Goal: Task Accomplishment & Management: Manage account settings

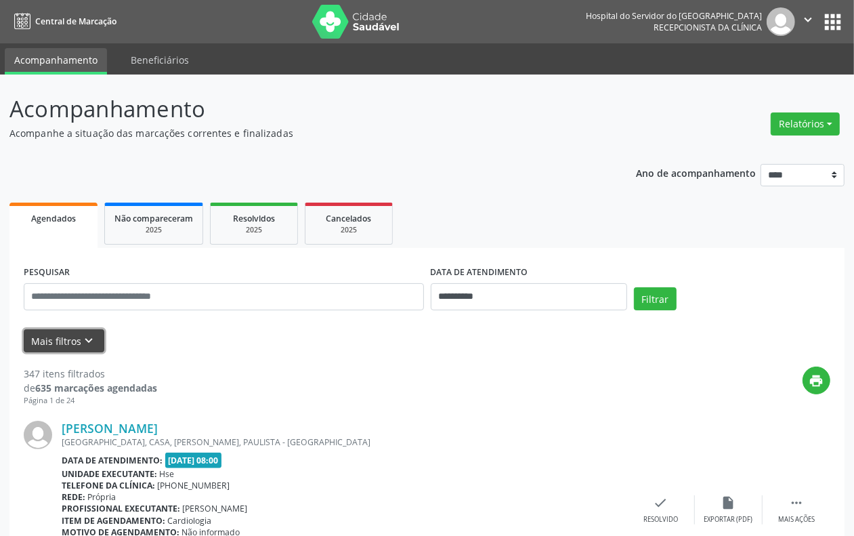
click at [60, 339] on button "Mais filtros keyboard_arrow_down" at bounding box center [64, 341] width 81 height 24
click at [85, 336] on icon "keyboard_arrow_down" at bounding box center [89, 340] width 15 height 15
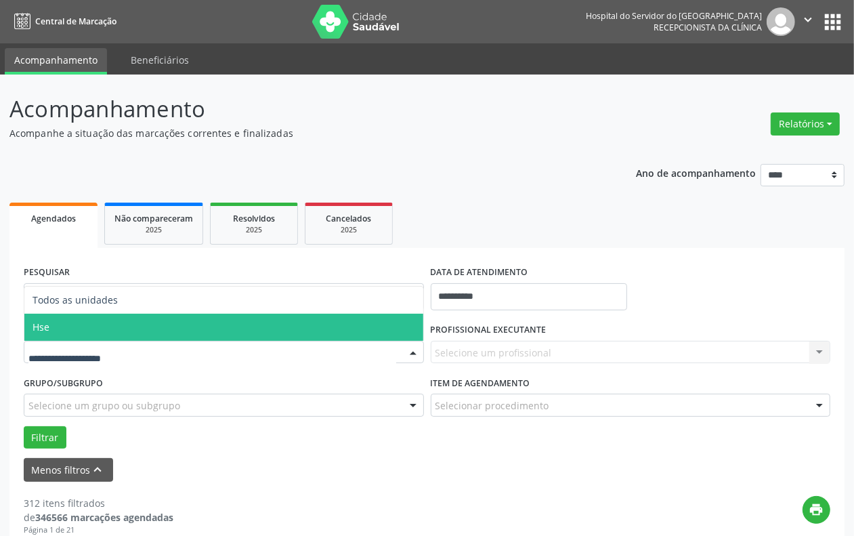
click at [45, 331] on span "Hse" at bounding box center [41, 326] width 17 height 13
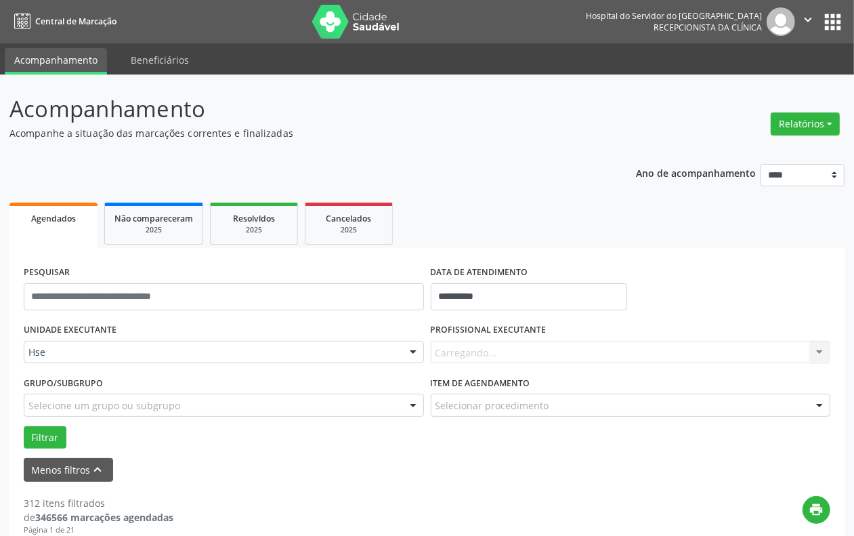
click at [449, 356] on div "Carregando... Nenhum resultado encontrado para: " " Não há nenhuma opção para s…" at bounding box center [631, 352] width 400 height 23
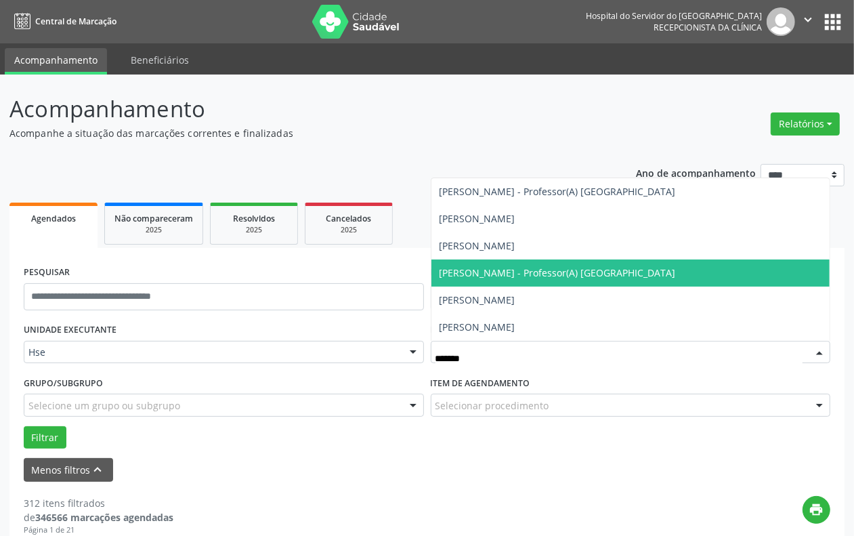
click at [507, 280] on span "Sergio Ricardo - Professor(A) Nassau" at bounding box center [630, 272] width 399 height 27
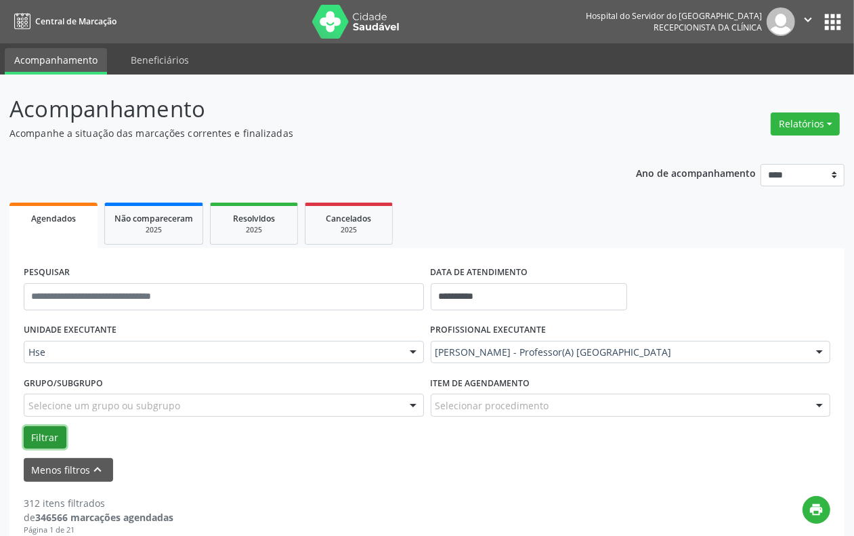
click at [36, 432] on button "Filtrar" at bounding box center [45, 437] width 43 height 23
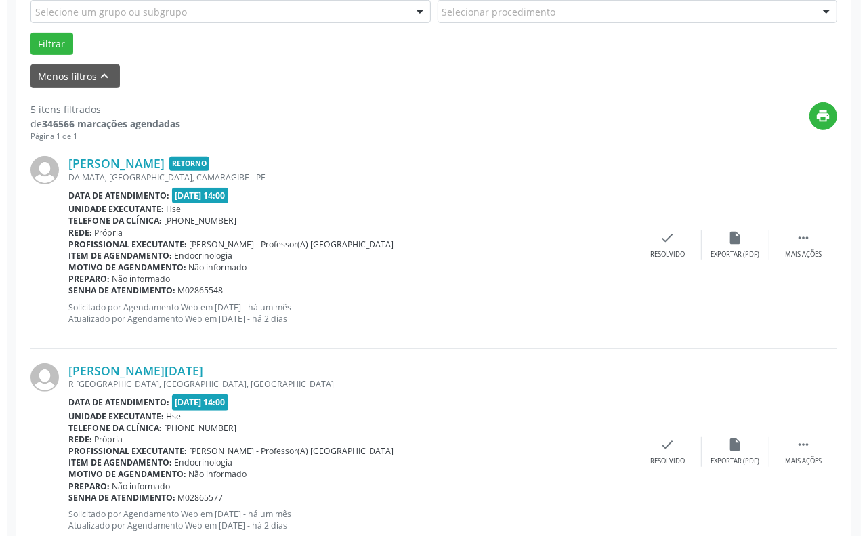
scroll to position [423, 0]
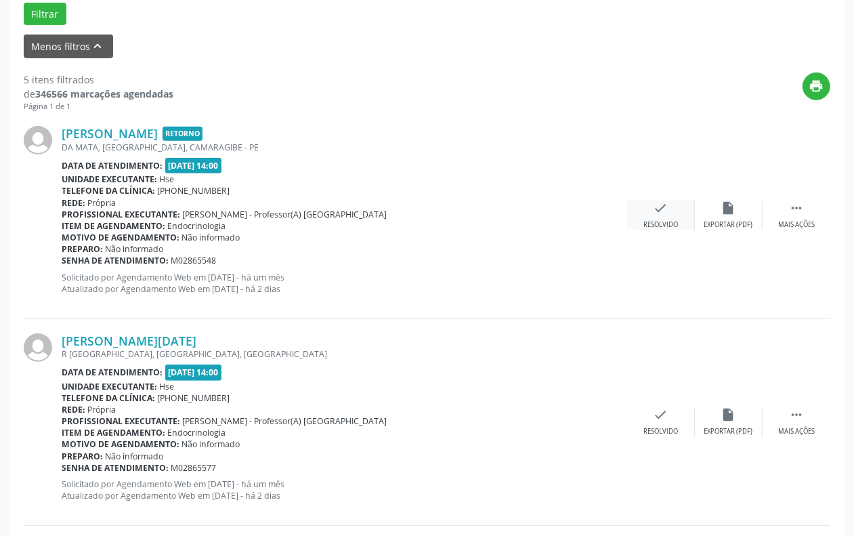
click at [657, 220] on div "Resolvido" at bounding box center [660, 224] width 35 height 9
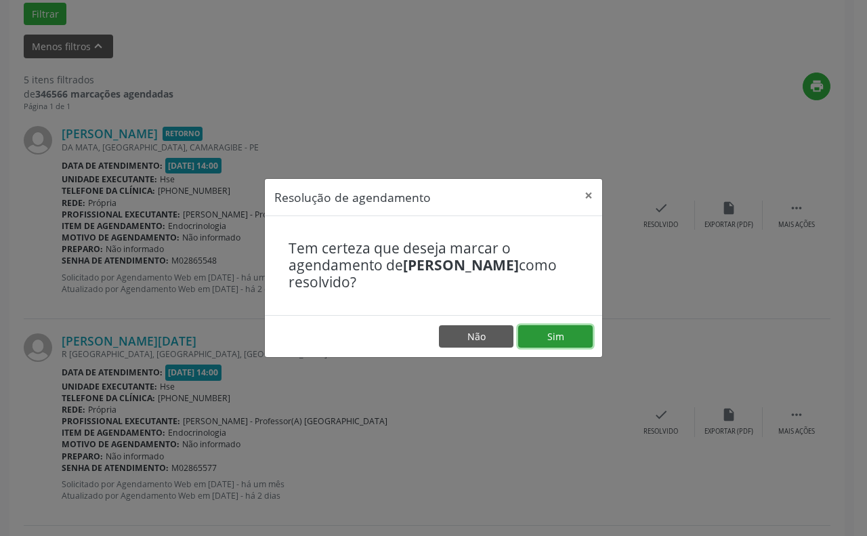
click at [549, 330] on button "Sim" at bounding box center [555, 336] width 75 height 23
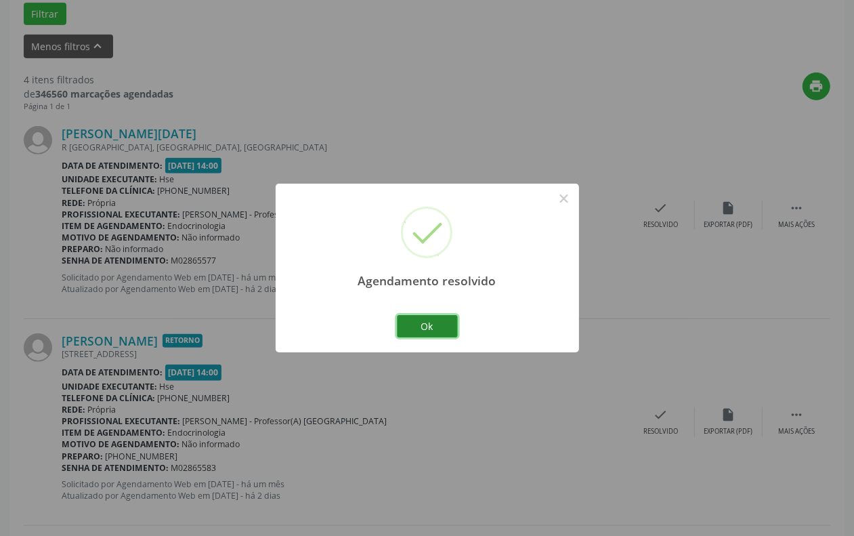
click at [424, 324] on button "Ok" at bounding box center [427, 326] width 61 height 23
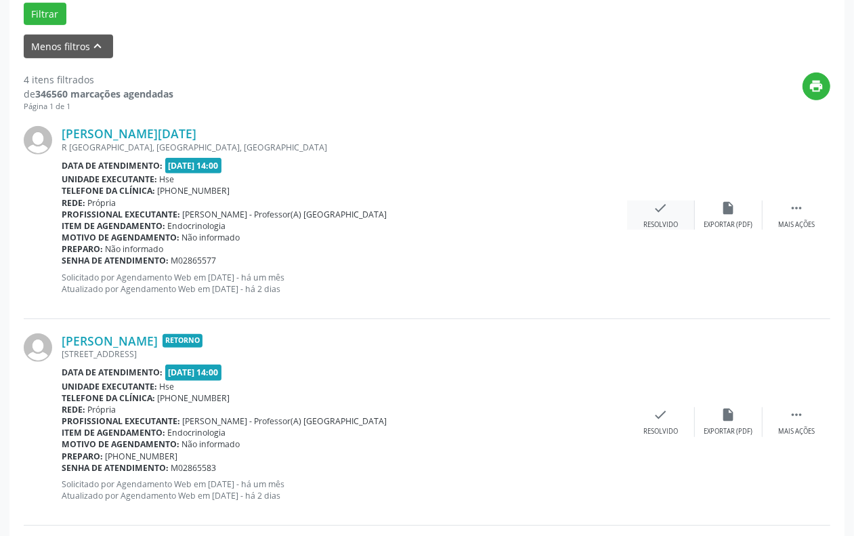
click at [657, 214] on icon "check" at bounding box center [661, 207] width 15 height 15
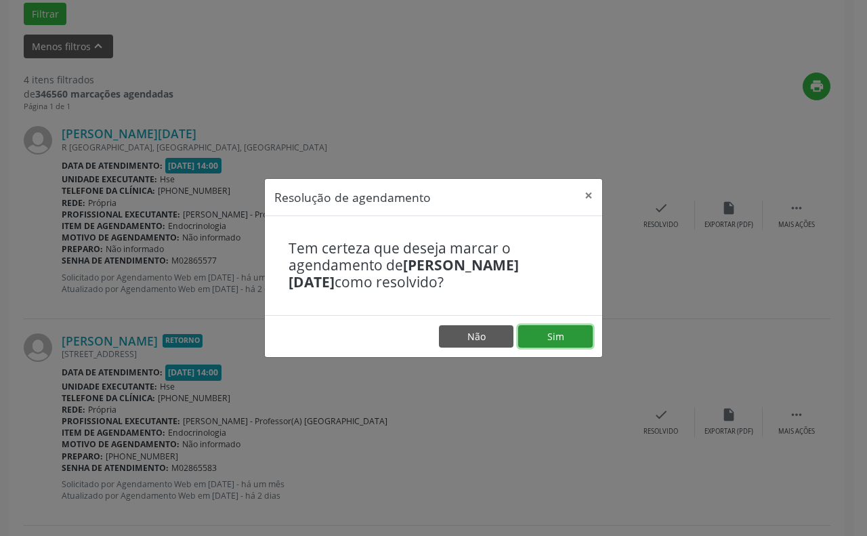
click at [553, 336] on button "Sim" at bounding box center [555, 336] width 75 height 23
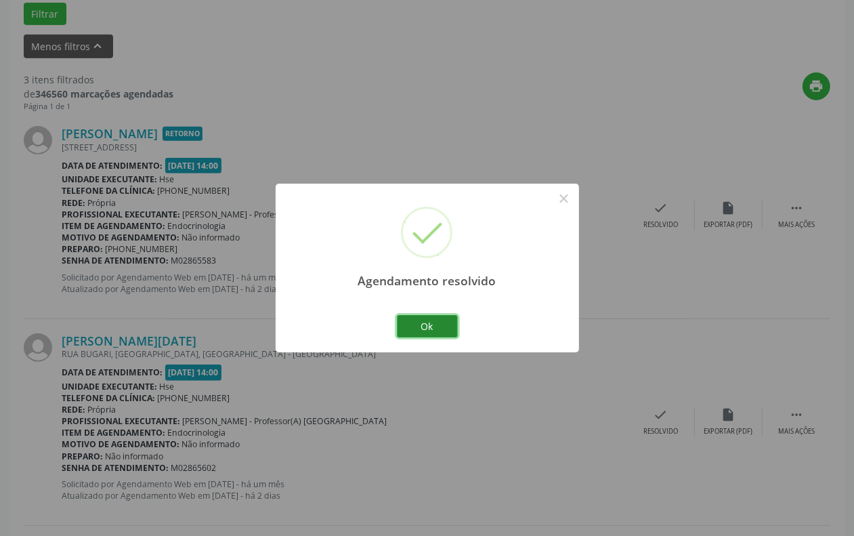
click at [444, 324] on button "Ok" at bounding box center [427, 326] width 61 height 23
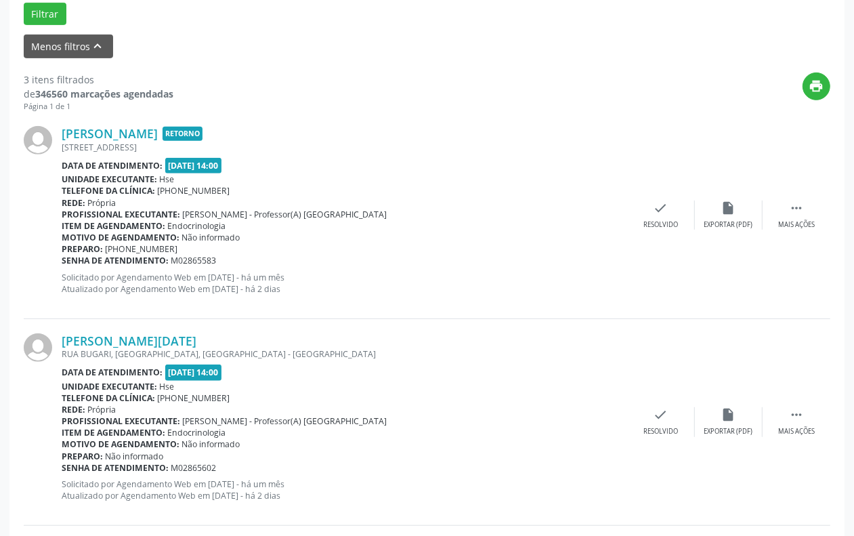
click at [654, 232] on div "Luciene Gomes de Moura Retorno AV BEIRA RIO, Q.D LOTE 16, BOA VISTA, RECIFE - P…" at bounding box center [427, 215] width 807 height 207
click at [658, 221] on div "Resolvido" at bounding box center [660, 224] width 35 height 9
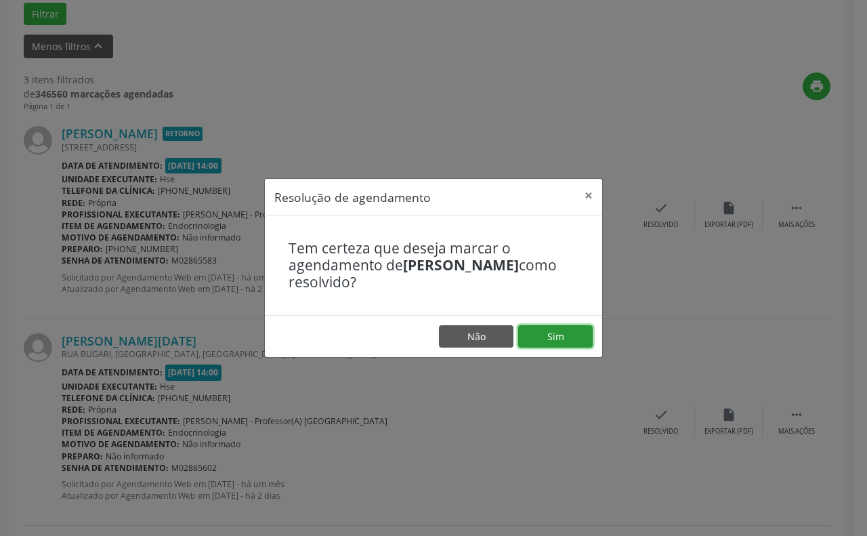
click at [566, 329] on button "Sim" at bounding box center [555, 336] width 75 height 23
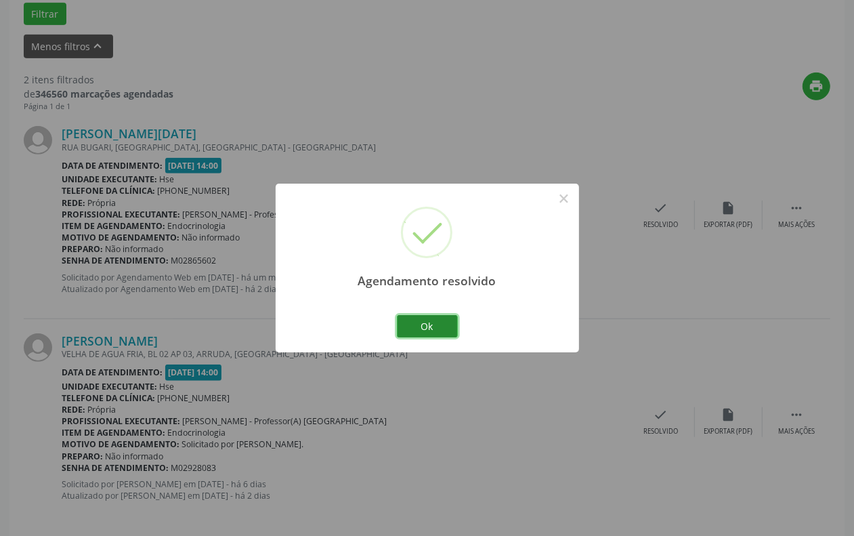
click at [421, 323] on button "Ok" at bounding box center [427, 326] width 61 height 23
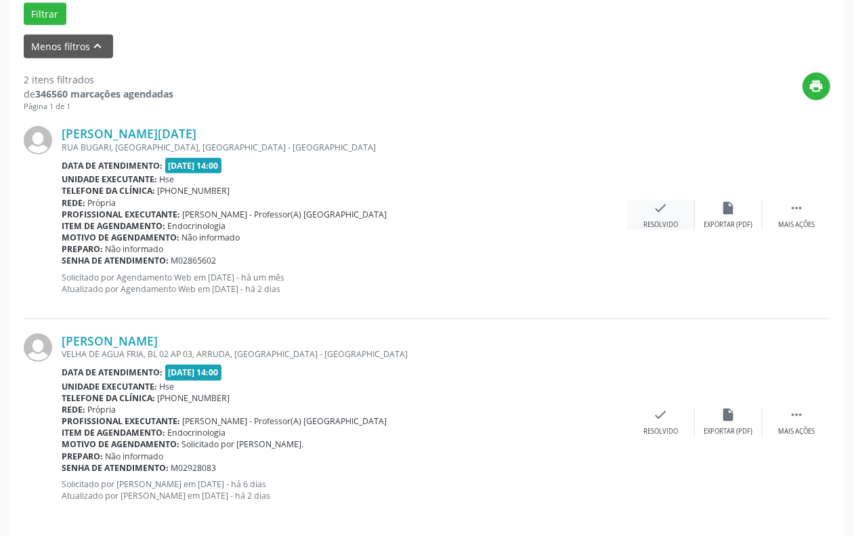
click at [676, 220] on div "Resolvido" at bounding box center [660, 224] width 35 height 9
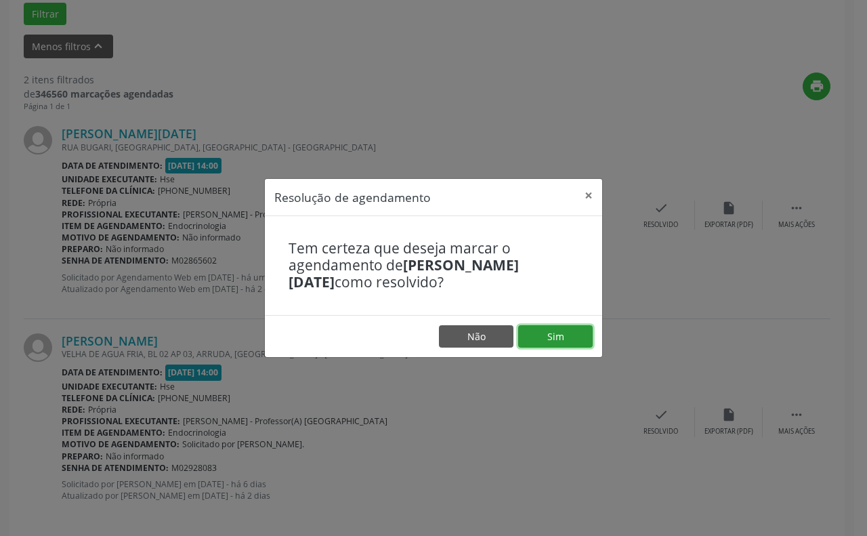
click at [572, 339] on button "Sim" at bounding box center [555, 336] width 75 height 23
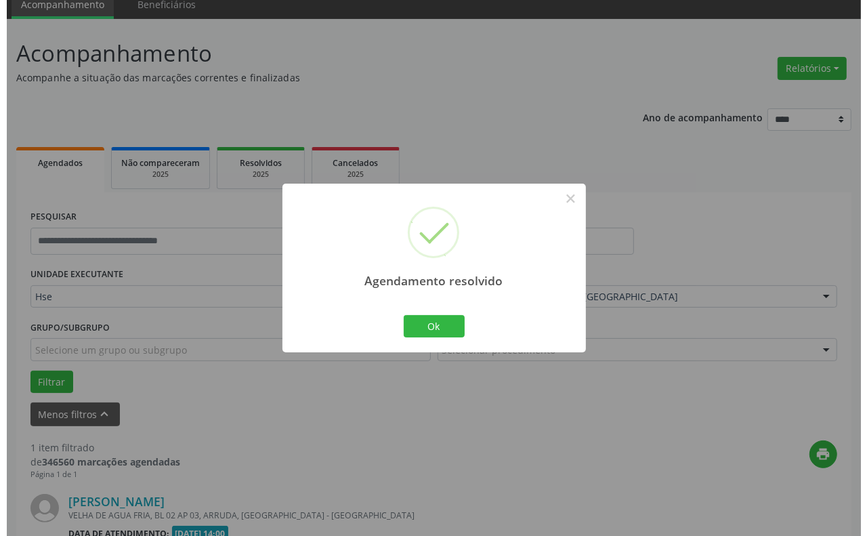
scroll to position [229, 0]
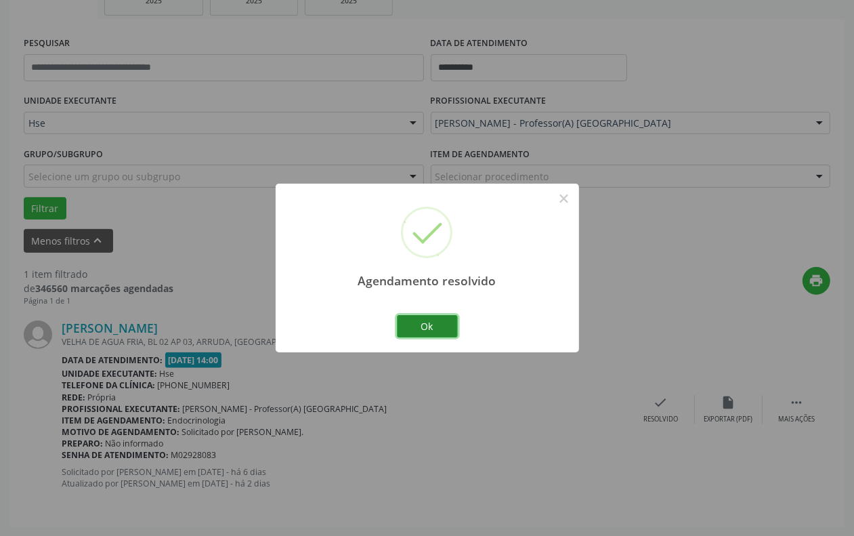
click at [417, 324] on button "Ok" at bounding box center [427, 326] width 61 height 23
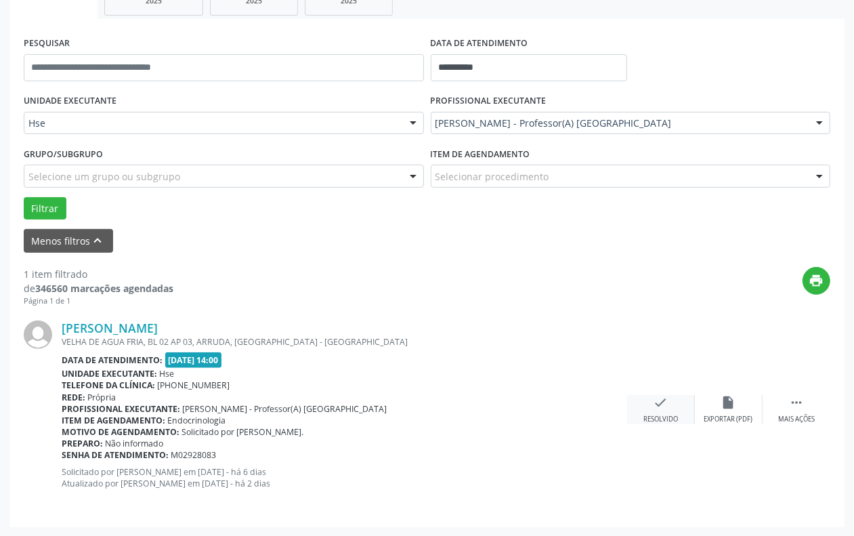
click at [654, 406] on icon "check" at bounding box center [661, 402] width 15 height 15
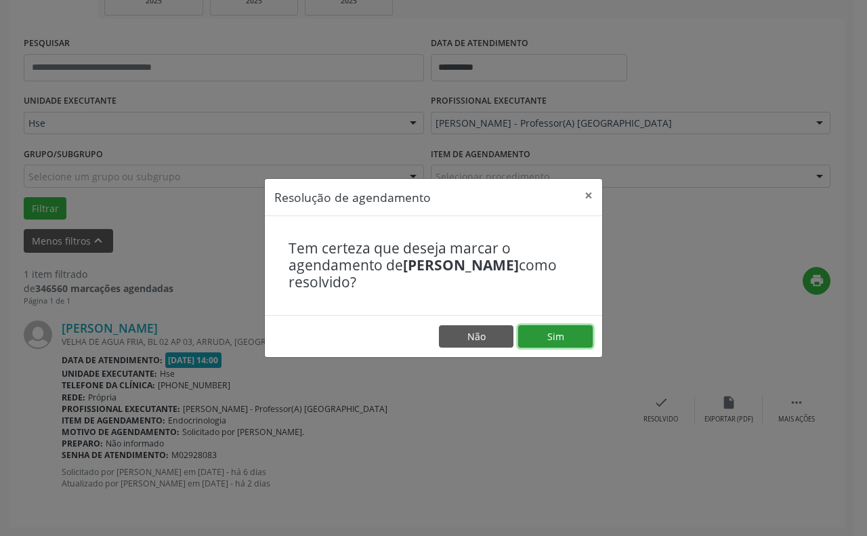
click at [536, 343] on button "Sim" at bounding box center [555, 336] width 75 height 23
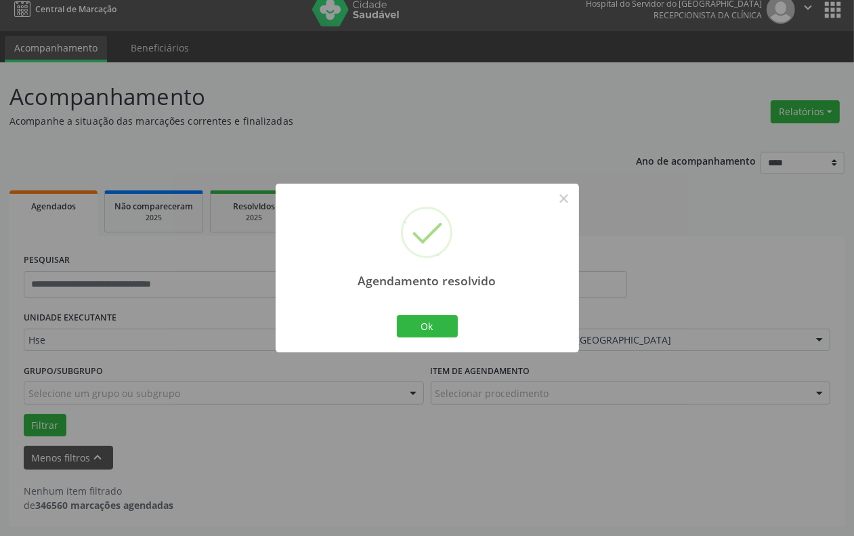
scroll to position [12, 0]
click at [403, 331] on button "Ok" at bounding box center [427, 326] width 61 height 23
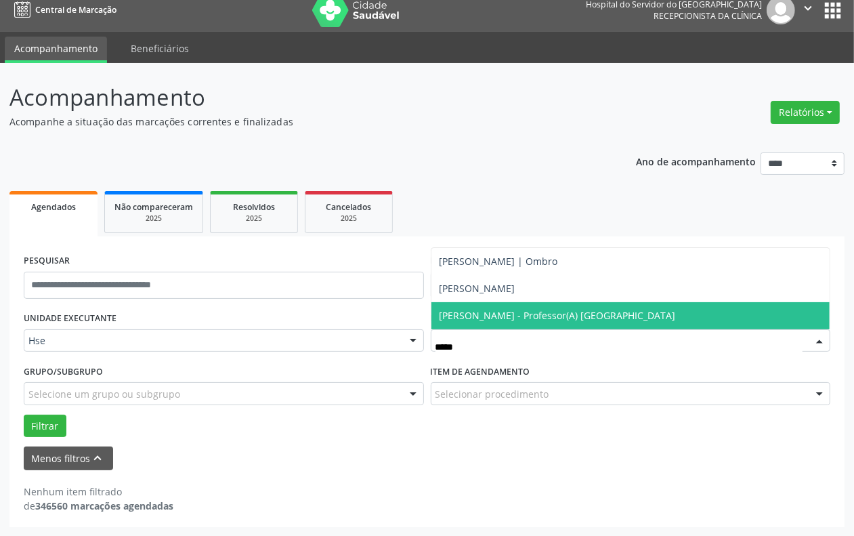
click at [523, 310] on span "Camila de Santa Cruz Souza - Professor(A) Nassau" at bounding box center [558, 315] width 236 height 13
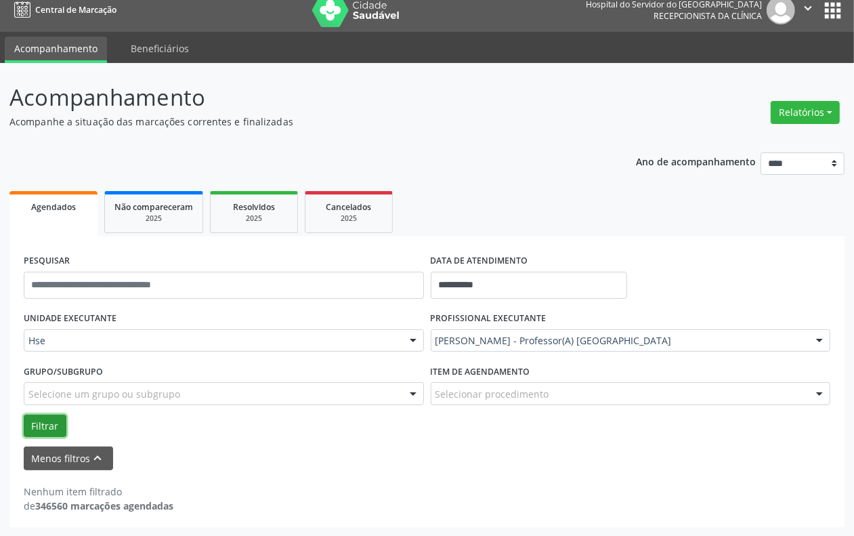
click at [49, 427] on button "Filtrar" at bounding box center [45, 426] width 43 height 23
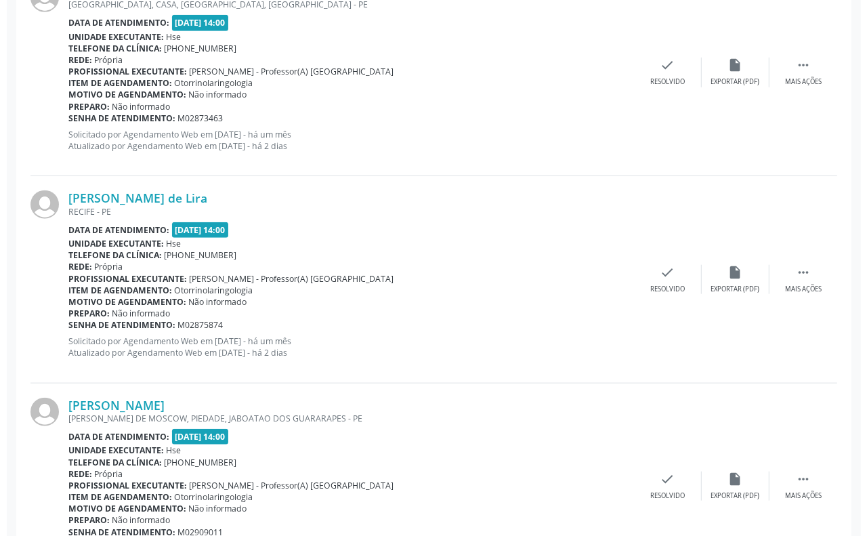
scroll to position [774, 0]
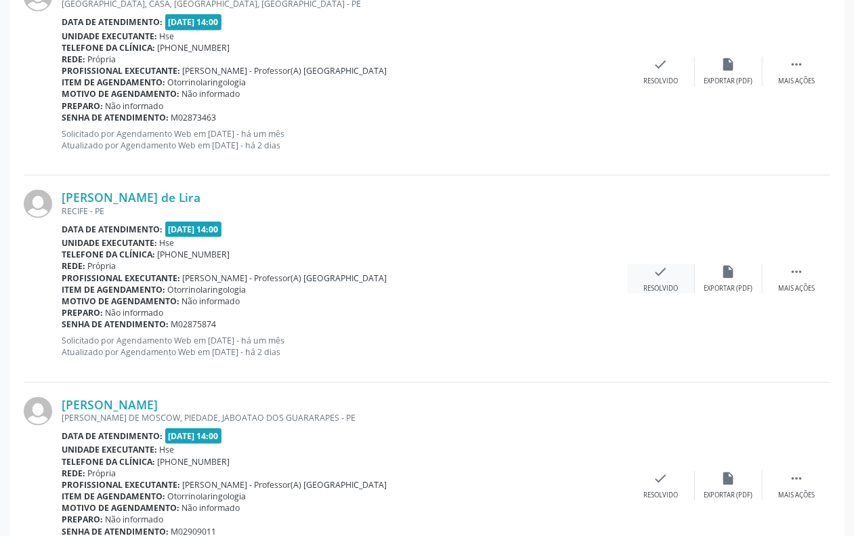
click at [675, 284] on div "Resolvido" at bounding box center [660, 288] width 35 height 9
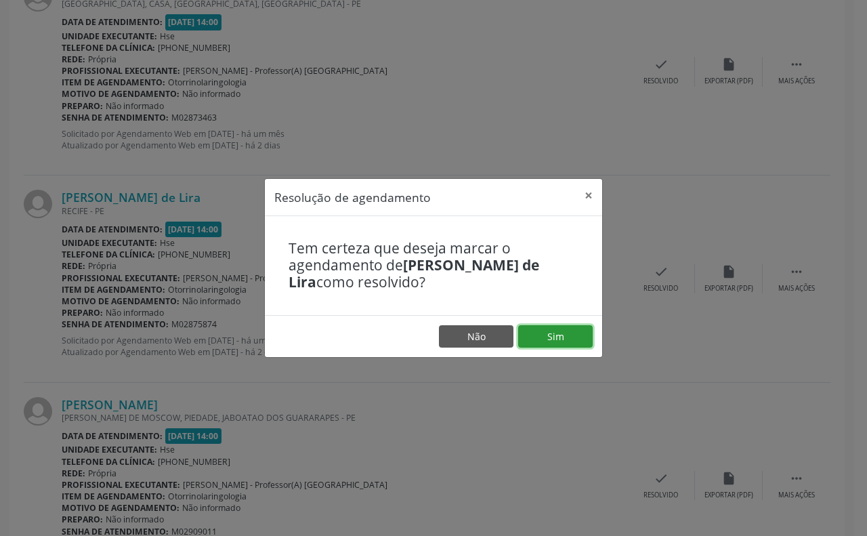
click at [580, 326] on button "Sim" at bounding box center [555, 336] width 75 height 23
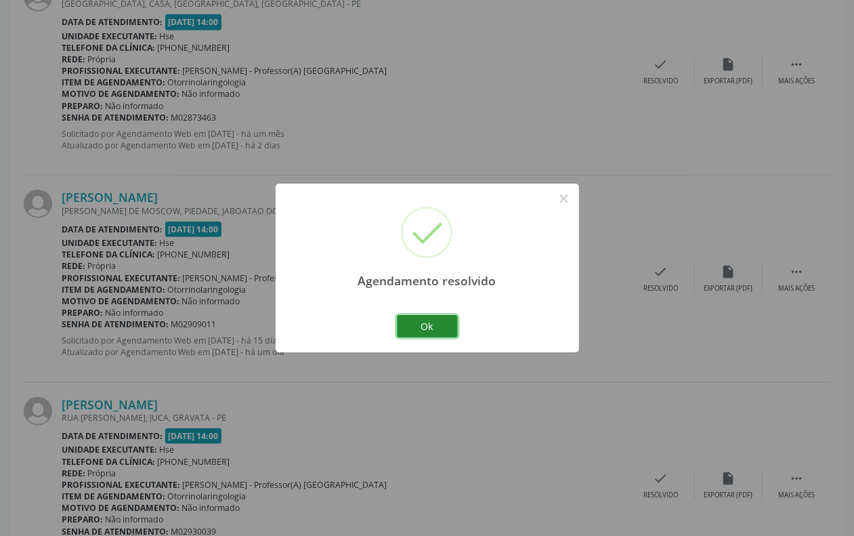
click at [421, 329] on button "Ok" at bounding box center [427, 326] width 61 height 23
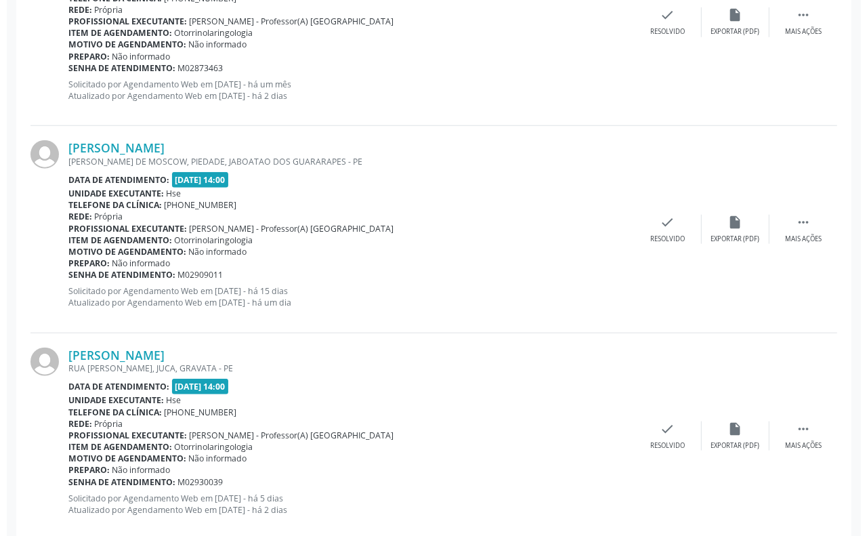
scroll to position [850, 0]
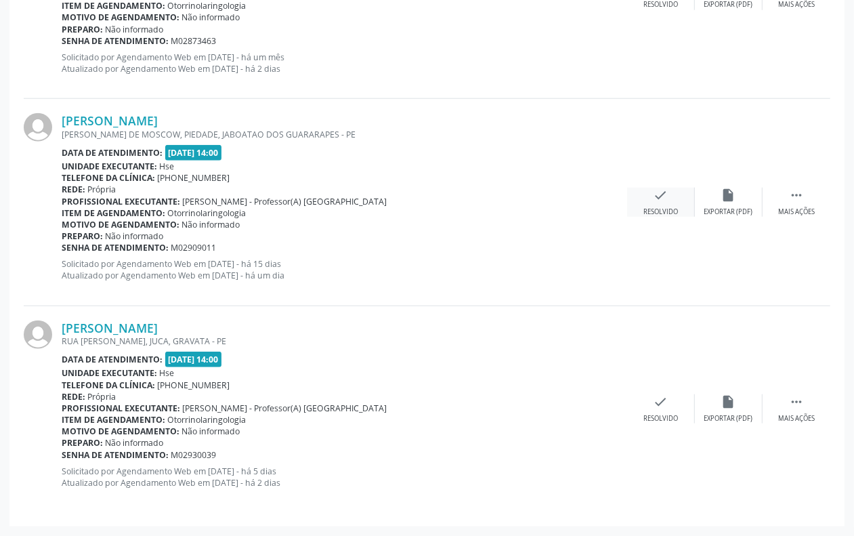
click at [638, 203] on div "check Resolvido" at bounding box center [661, 202] width 68 height 29
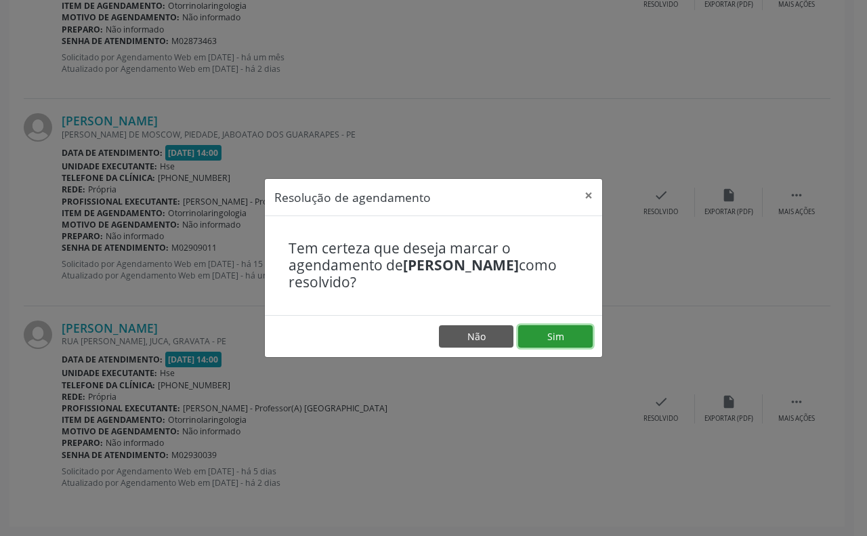
click at [547, 333] on button "Sim" at bounding box center [555, 336] width 75 height 23
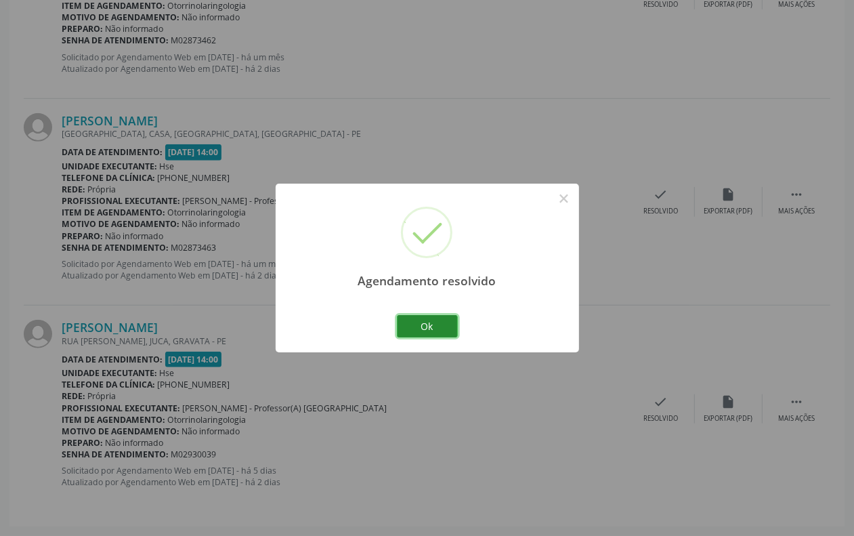
click at [424, 326] on button "Ok" at bounding box center [427, 326] width 61 height 23
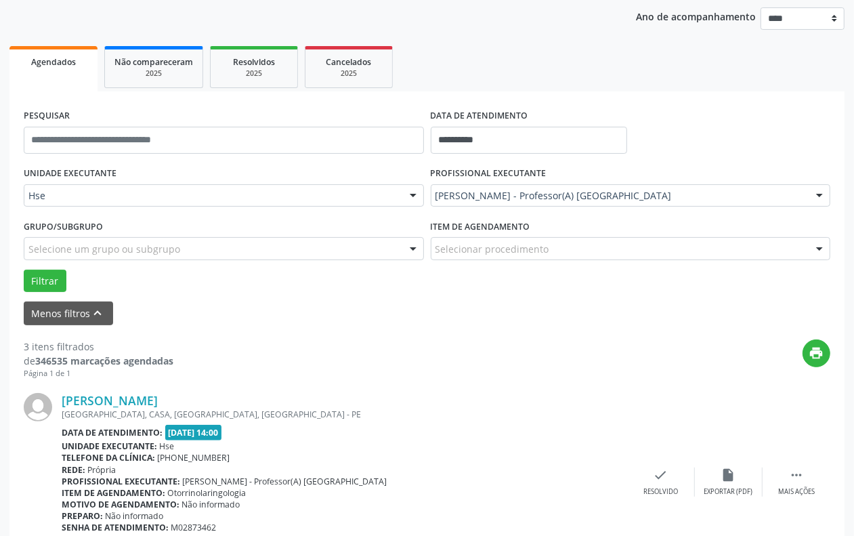
scroll to position [169, 0]
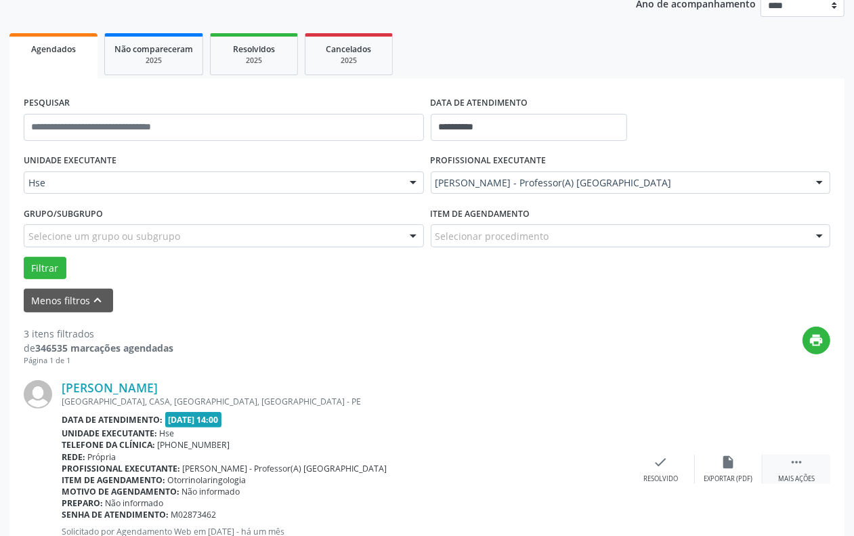
click at [801, 457] on icon "" at bounding box center [796, 461] width 15 height 15
click at [757, 462] on div "alarm_off Não compareceu" at bounding box center [729, 468] width 68 height 29
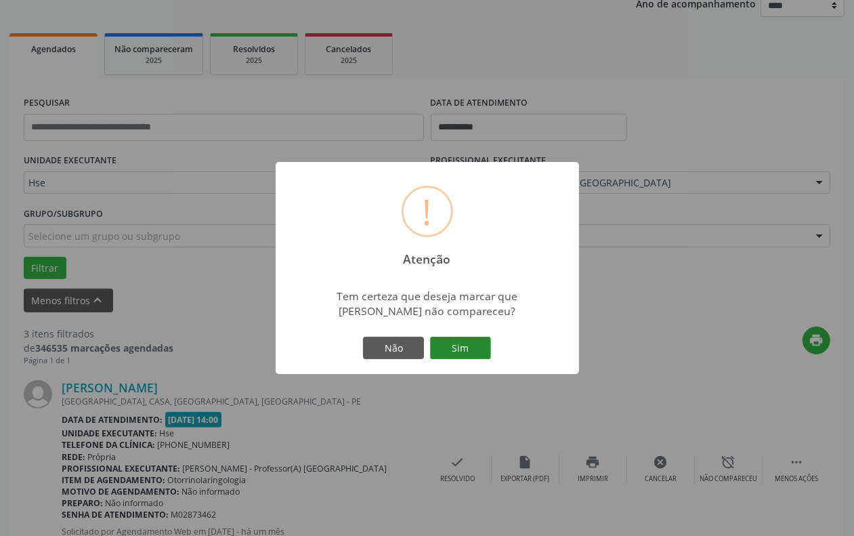
click at [467, 350] on button "Sim" at bounding box center [460, 348] width 61 height 23
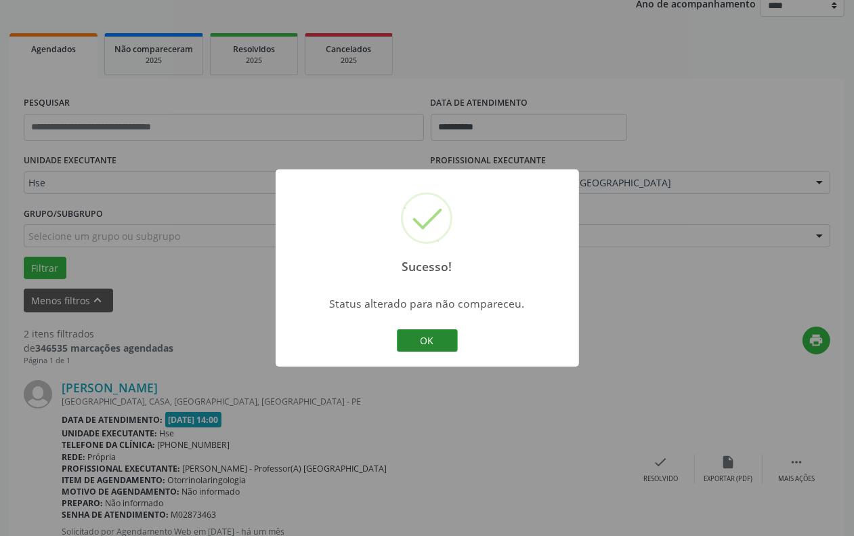
click at [435, 336] on button "OK" at bounding box center [427, 340] width 61 height 23
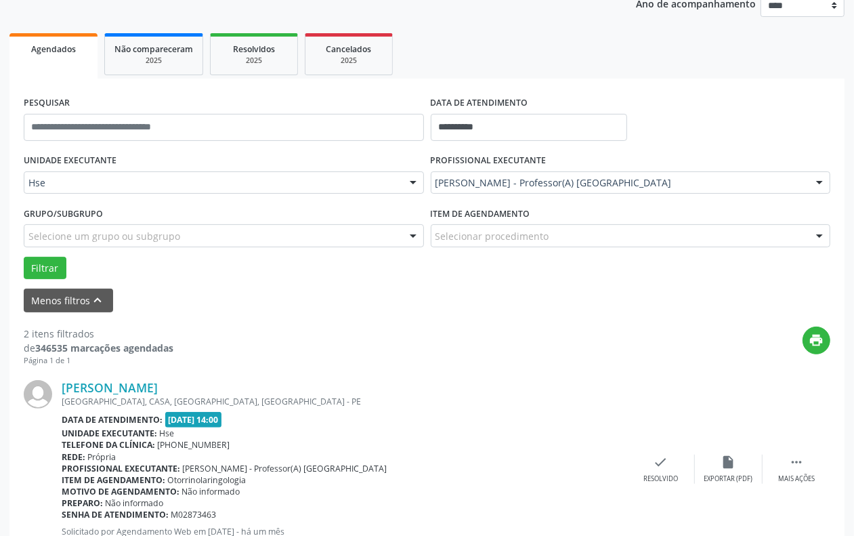
click at [780, 486] on div "Sandra Santos de Lima RUA DA UNIAO, CASA, MONTE, OLINDA - PE Data de atendiment…" at bounding box center [427, 469] width 807 height 207
click at [791, 475] on div "Mais ações" at bounding box center [796, 478] width 37 height 9
click at [747, 474] on div "Não compareceu" at bounding box center [729, 478] width 58 height 9
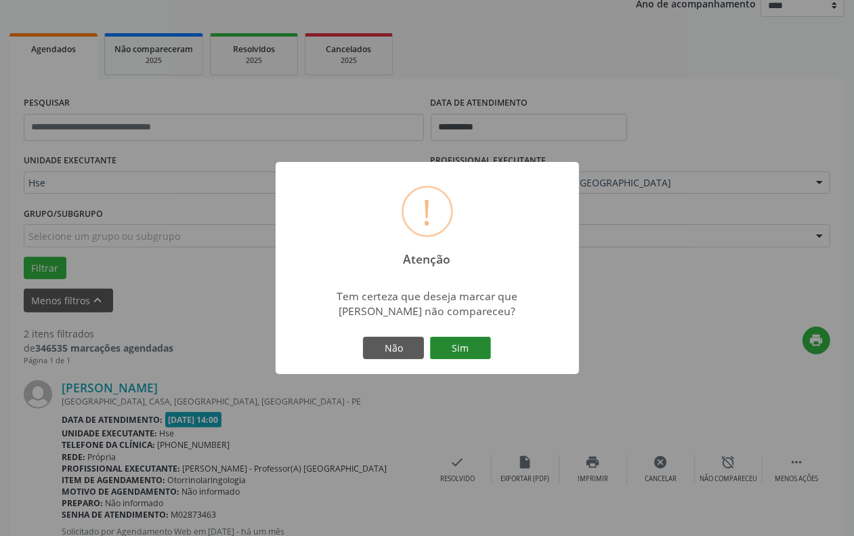
click at [475, 350] on button "Sim" at bounding box center [460, 348] width 61 height 23
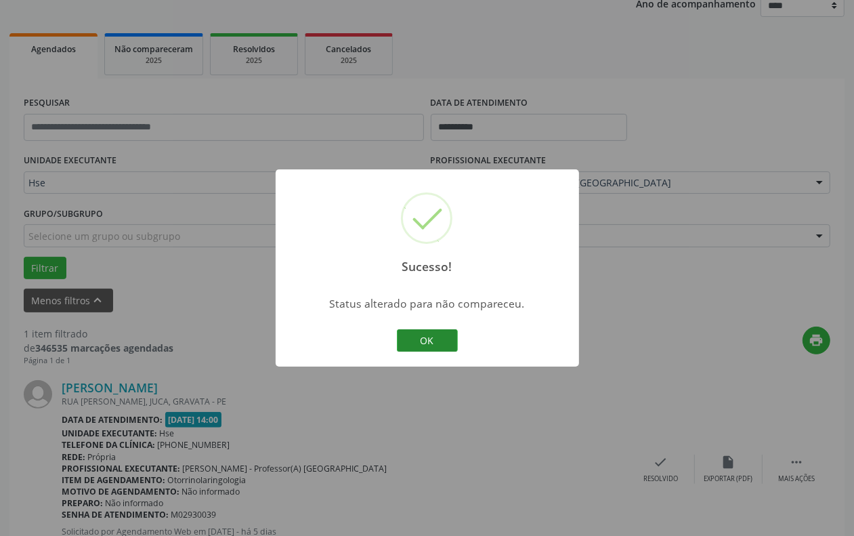
click at [421, 343] on button "OK" at bounding box center [427, 340] width 61 height 23
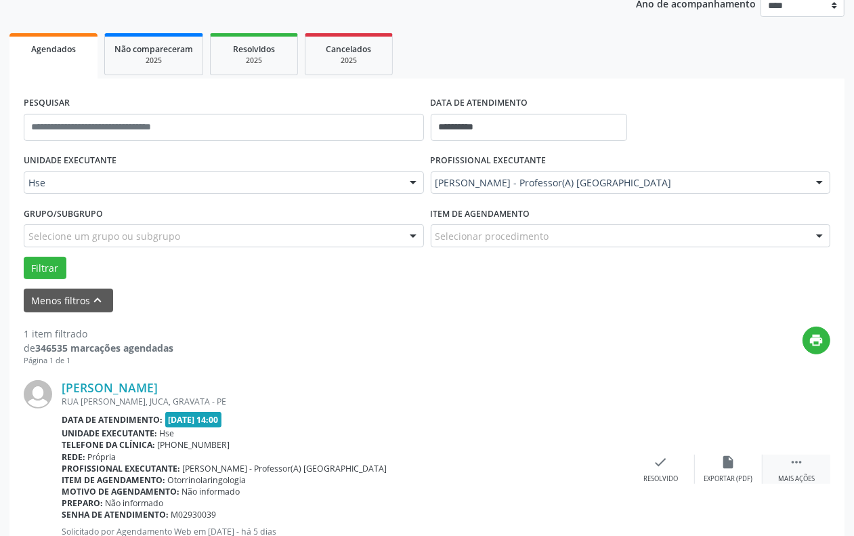
click at [796, 463] on icon "" at bounding box center [796, 461] width 15 height 15
click at [726, 465] on icon "alarm_off" at bounding box center [728, 461] width 15 height 15
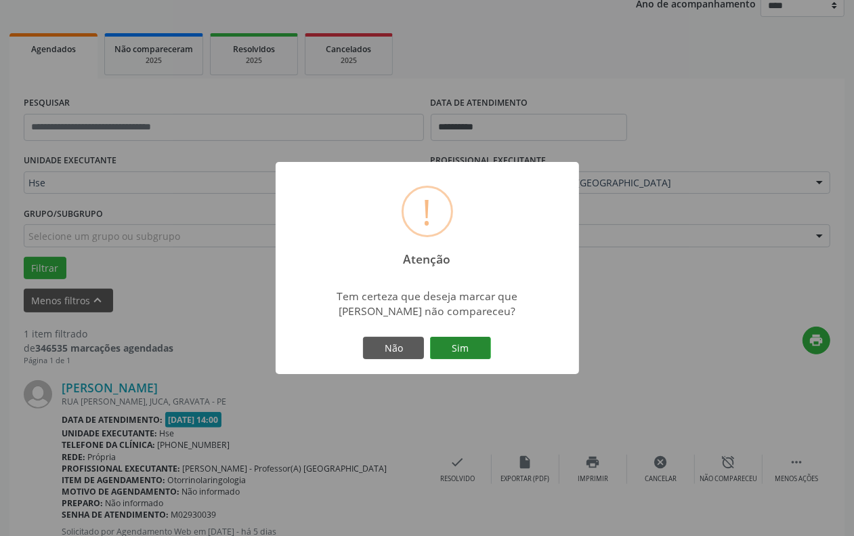
click at [446, 343] on button "Sim" at bounding box center [460, 348] width 61 height 23
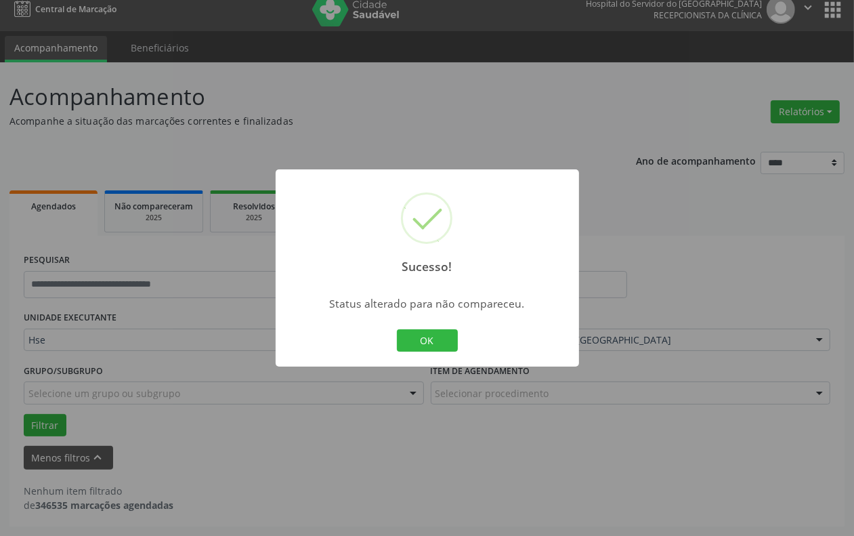
scroll to position [12, 0]
click at [452, 351] on button "OK" at bounding box center [427, 340] width 61 height 23
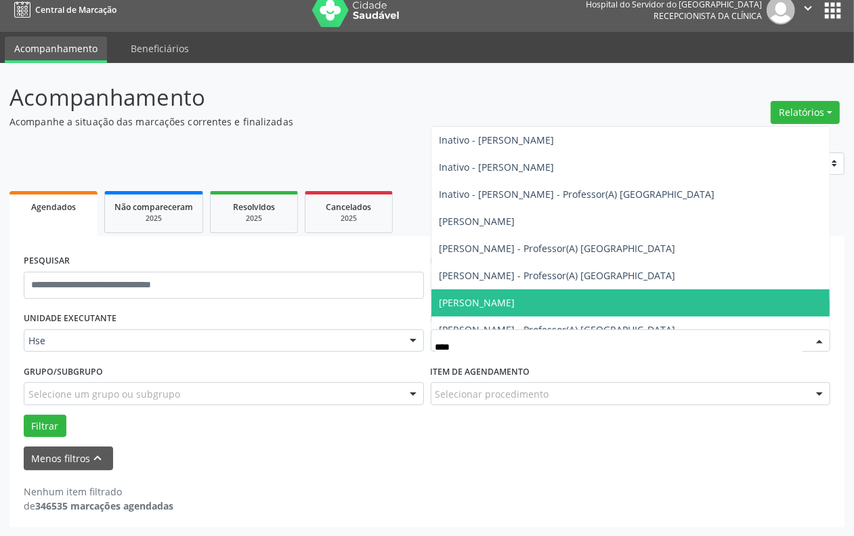
type input "*****"
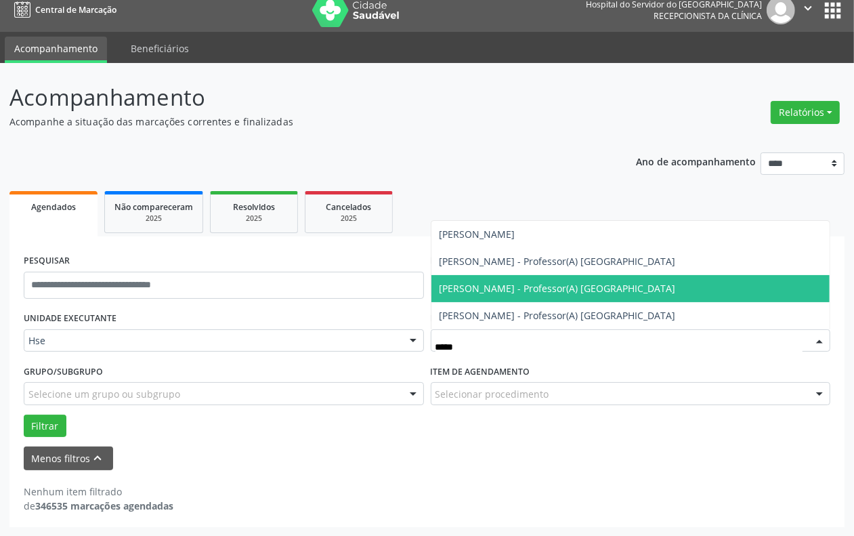
click at [527, 292] on span "Paulo Jose da Costa Mariz Neto - Professor(A) Nassau" at bounding box center [558, 288] width 236 height 13
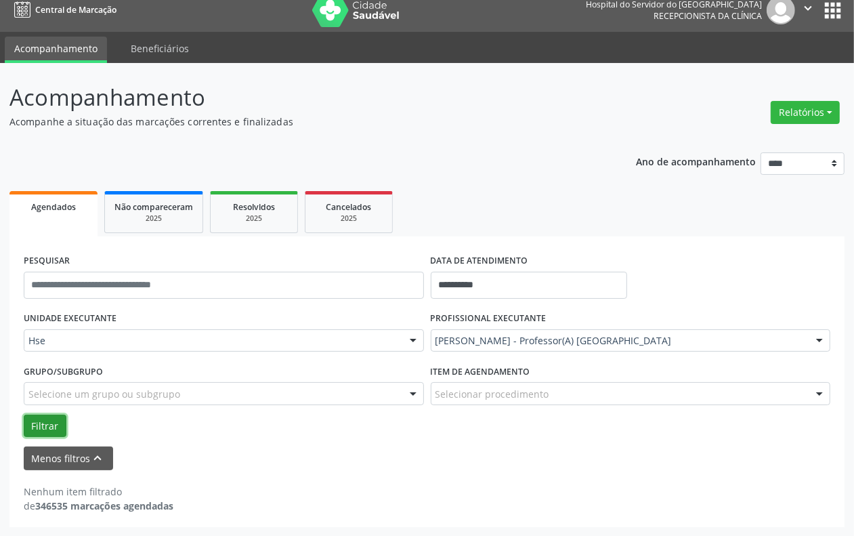
click at [49, 425] on button "Filtrar" at bounding box center [45, 426] width 43 height 23
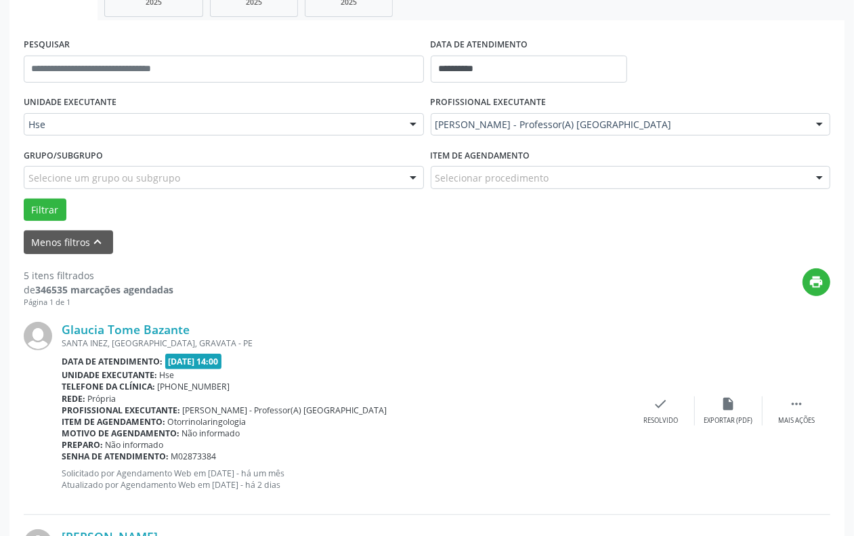
scroll to position [266, 0]
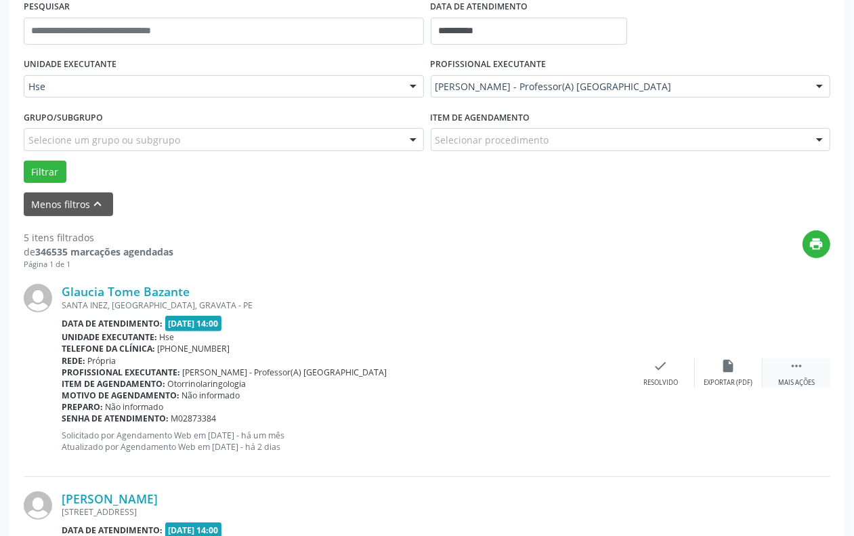
click at [807, 378] on div "Mais ações" at bounding box center [796, 382] width 37 height 9
click at [750, 378] on div "Não compareceu" at bounding box center [729, 382] width 58 height 9
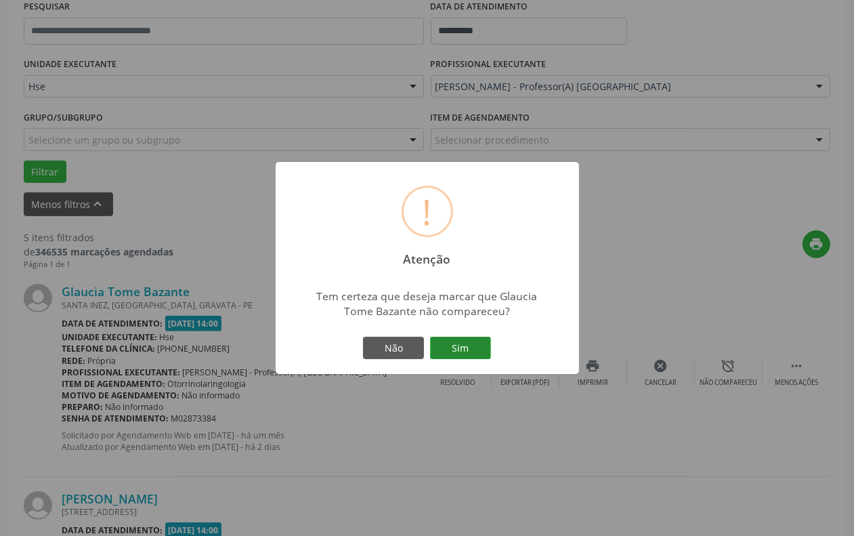
click at [446, 347] on button "Sim" at bounding box center [460, 348] width 61 height 23
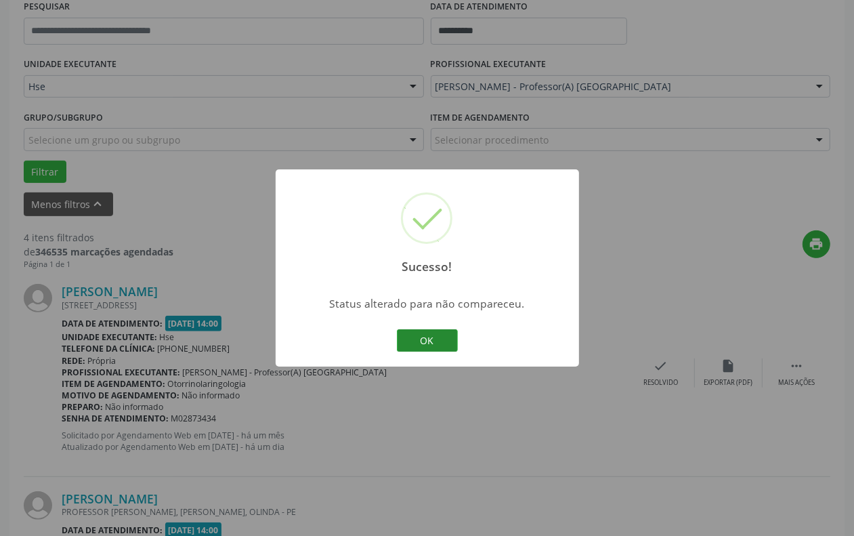
click at [442, 343] on button "OK" at bounding box center [427, 340] width 61 height 23
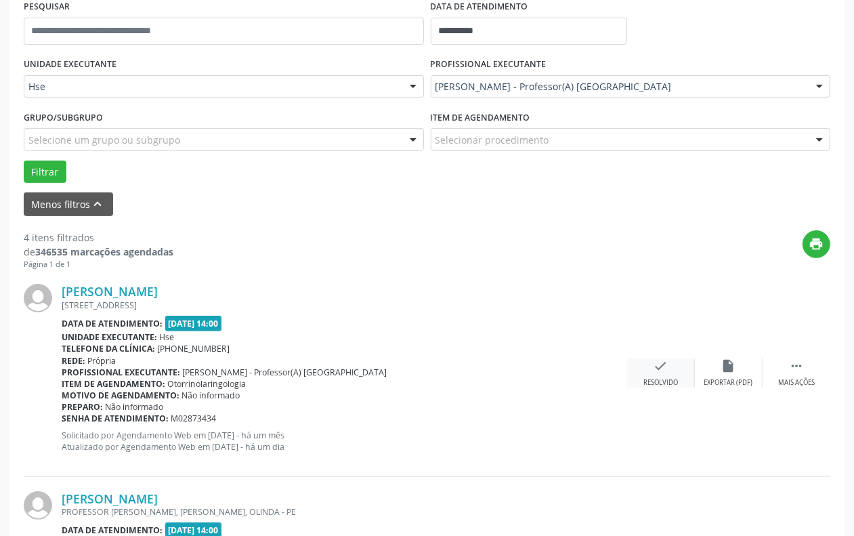
click at [660, 367] on icon "check" at bounding box center [661, 365] width 15 height 15
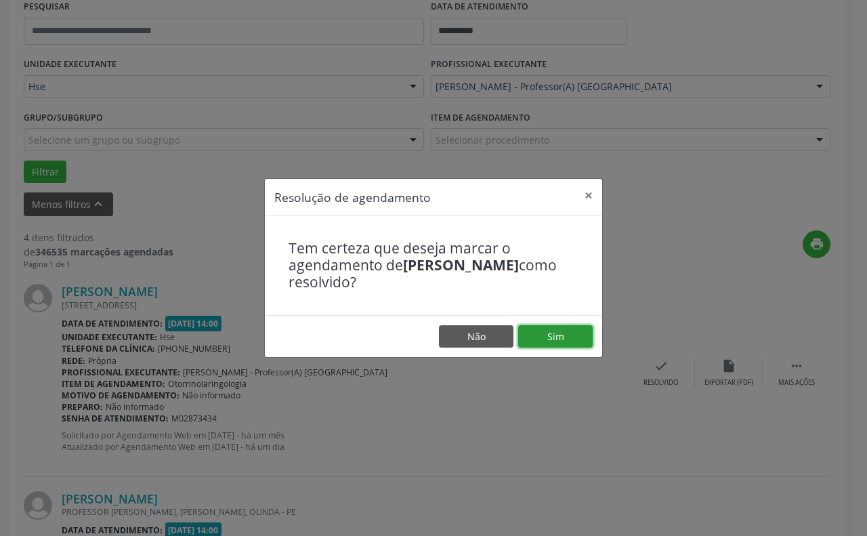
click at [528, 330] on button "Sim" at bounding box center [555, 336] width 75 height 23
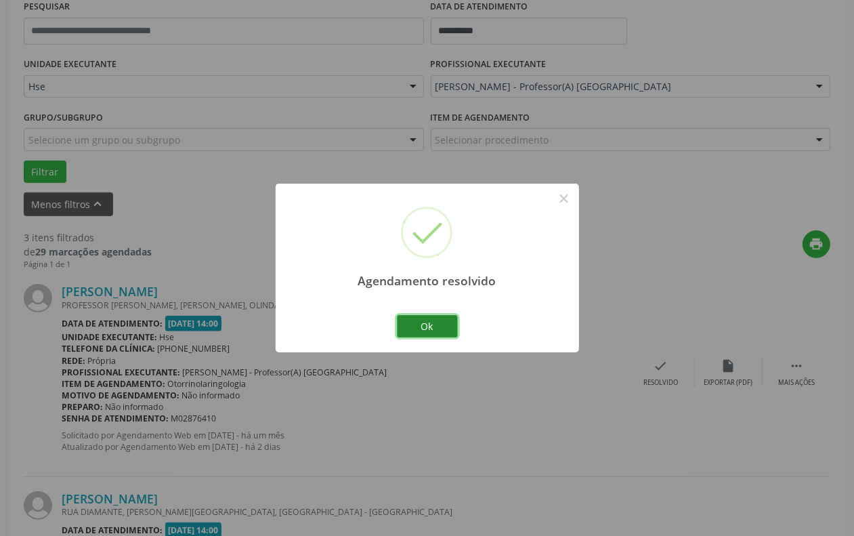
click at [420, 320] on button "Ok" at bounding box center [427, 326] width 61 height 23
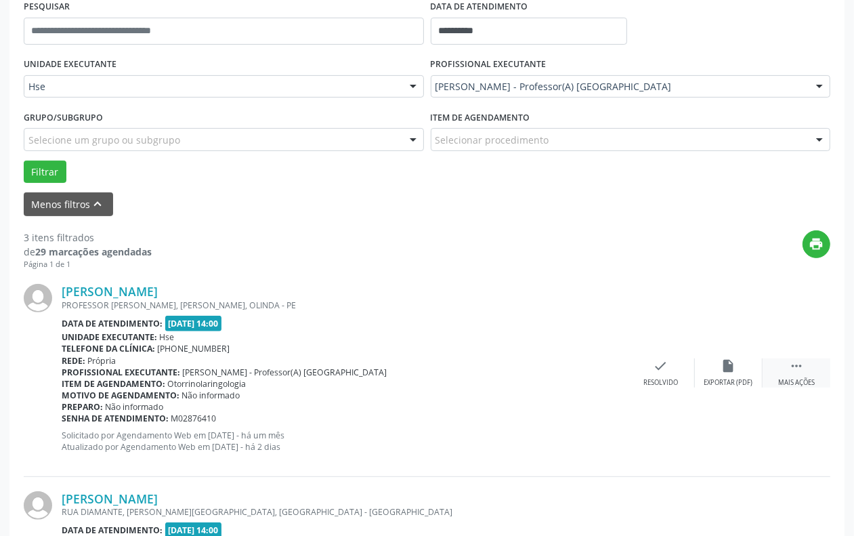
click at [799, 376] on div " Mais ações" at bounding box center [797, 372] width 68 height 29
click at [740, 377] on div "alarm_off Não compareceu" at bounding box center [729, 372] width 68 height 29
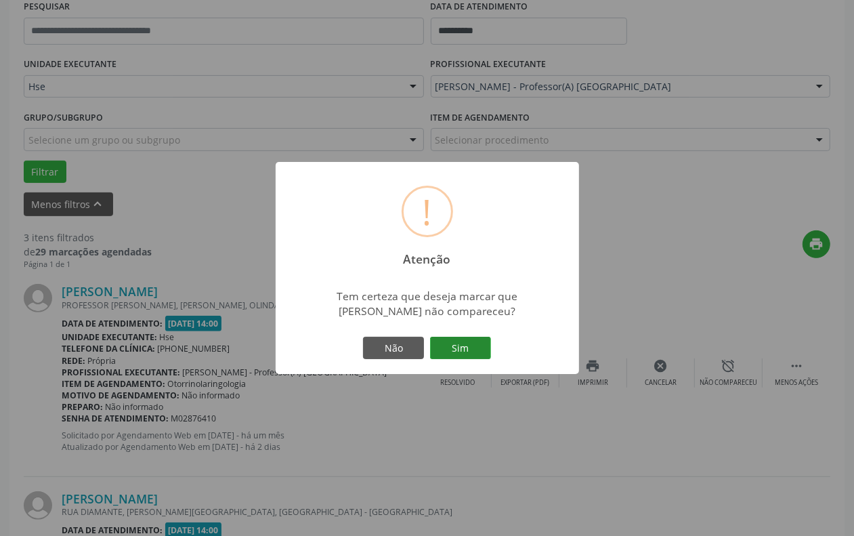
click at [472, 339] on button "Sim" at bounding box center [460, 348] width 61 height 23
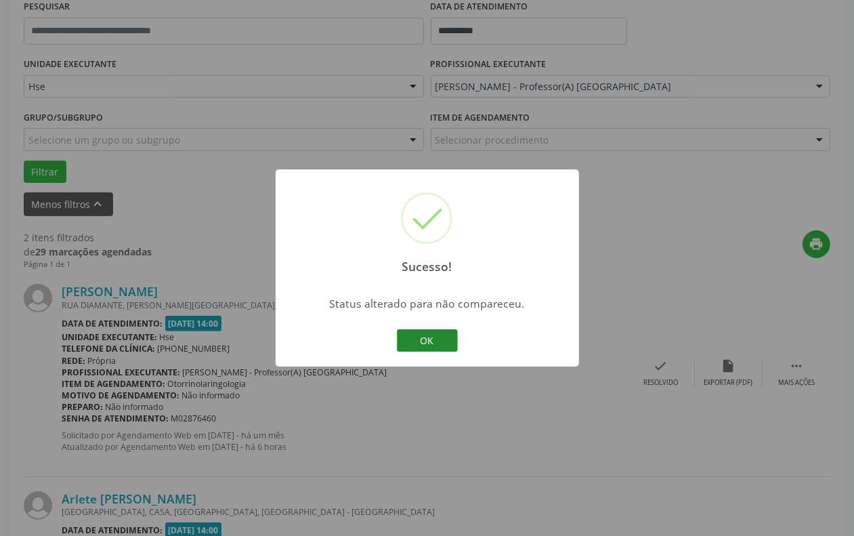
click at [432, 340] on button "OK" at bounding box center [427, 340] width 61 height 23
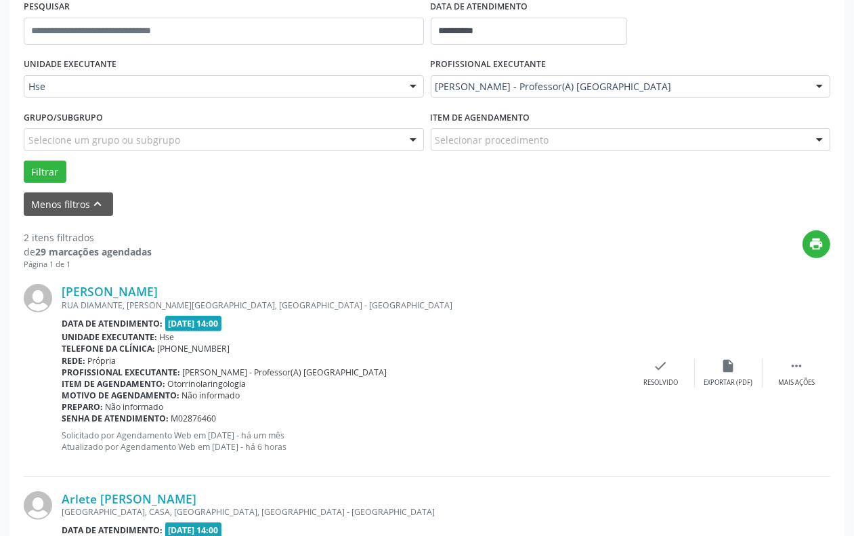
click at [658, 387] on div "Fernanda Bezerra Souto Maior RUA DIAMANTE, J.SAO PAULO, RECIFE - PE Data de ate…" at bounding box center [427, 373] width 807 height 207
click at [681, 375] on div "check Resolvido" at bounding box center [661, 372] width 68 height 29
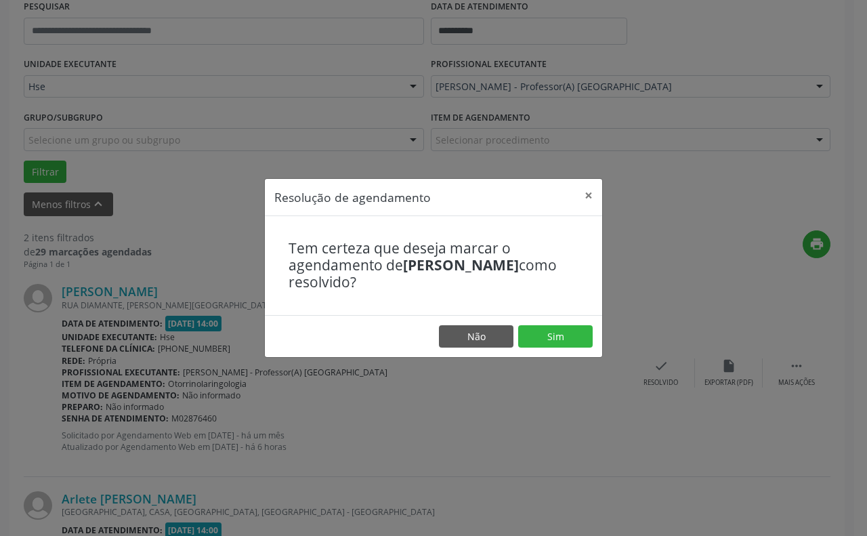
click at [537, 323] on footer "Não Sim" at bounding box center [433, 336] width 337 height 43
click at [532, 334] on button "Sim" at bounding box center [555, 336] width 75 height 23
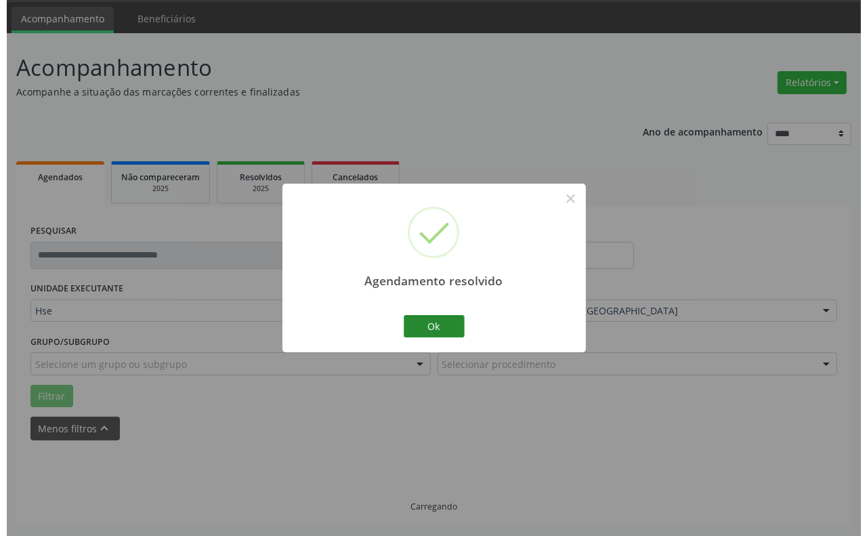
scroll to position [229, 0]
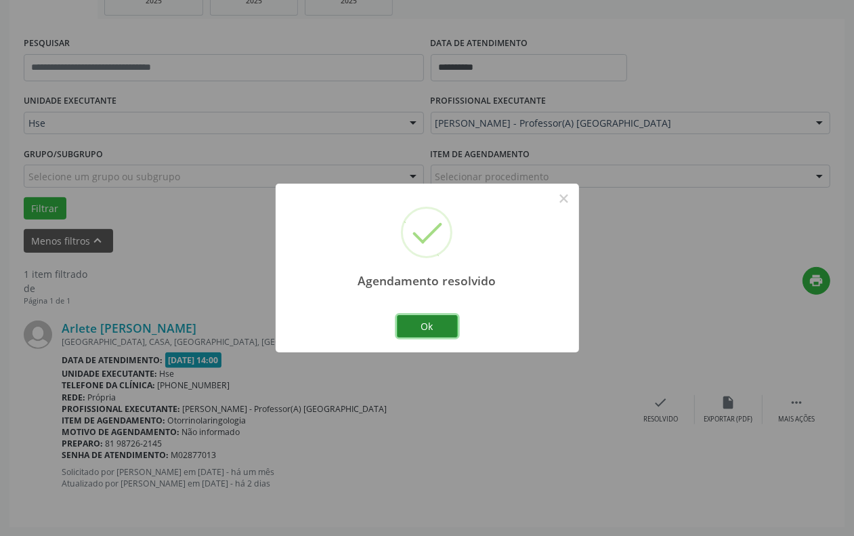
click at [440, 329] on button "Ok" at bounding box center [427, 326] width 61 height 23
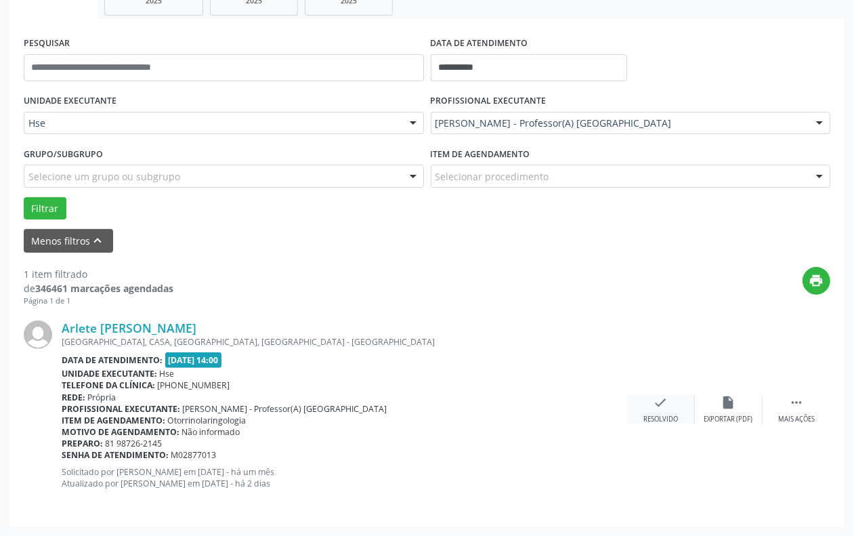
click at [672, 417] on div "Resolvido" at bounding box center [660, 419] width 35 height 9
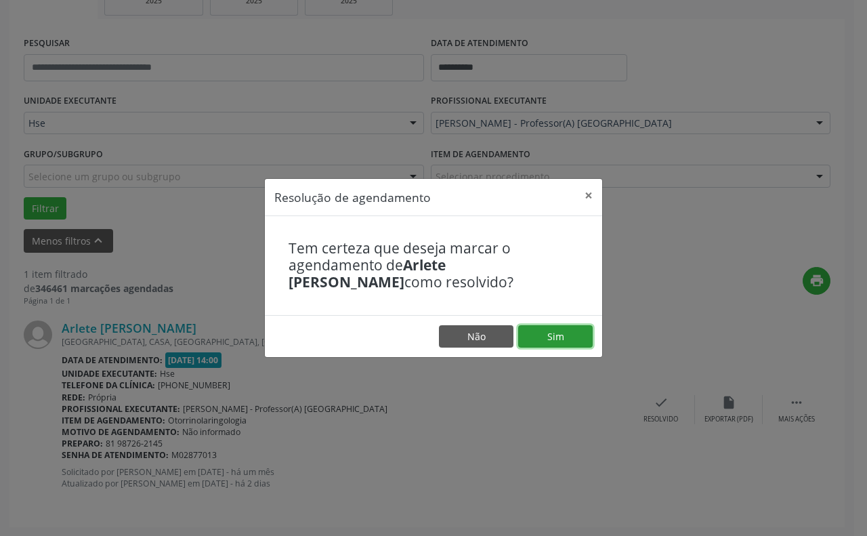
click at [559, 345] on button "Sim" at bounding box center [555, 336] width 75 height 23
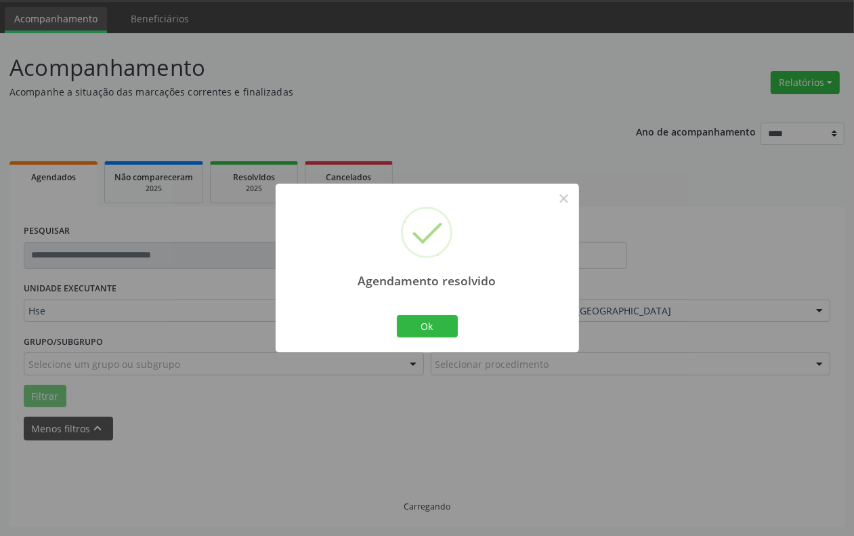
scroll to position [12, 0]
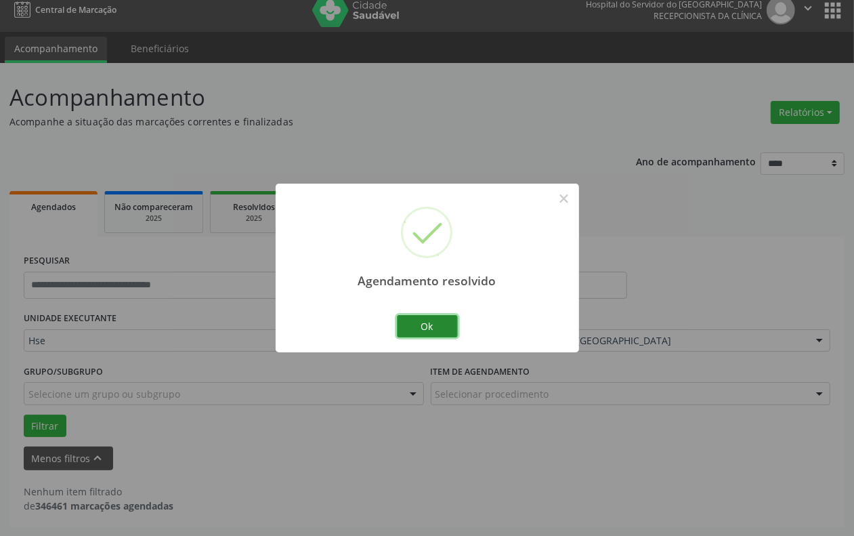
click at [421, 322] on button "Ok" at bounding box center [427, 326] width 61 height 23
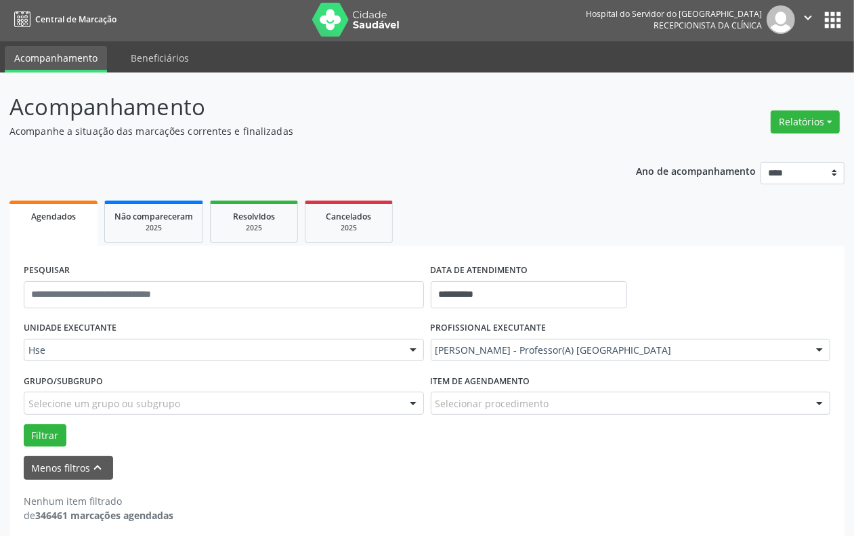
scroll to position [0, 0]
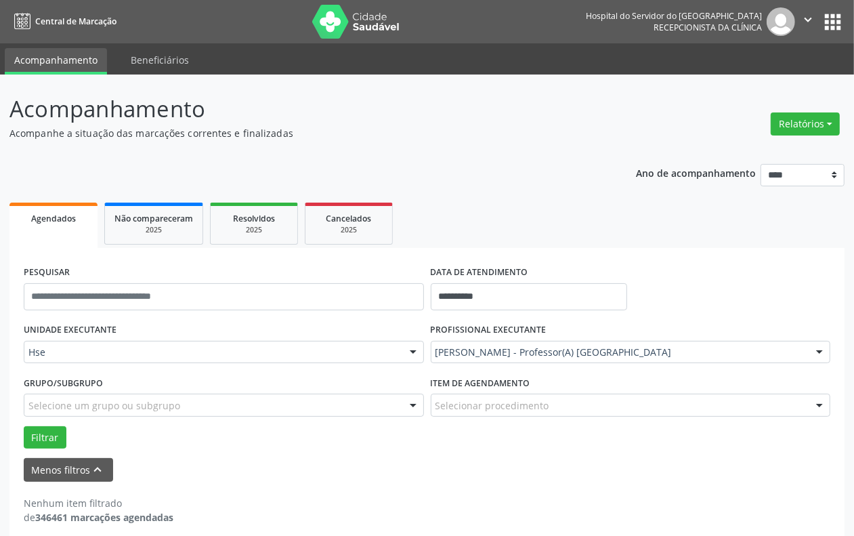
click at [352, 15] on img at bounding box center [356, 22] width 88 height 34
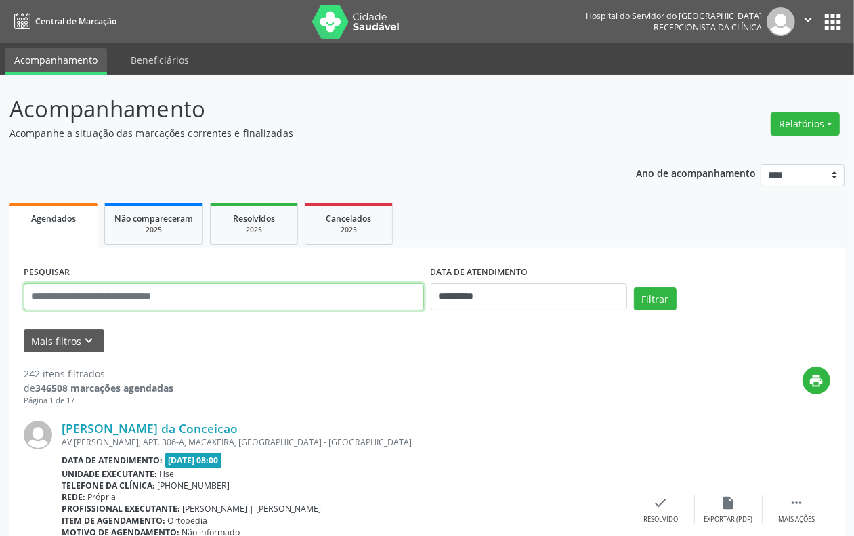
click at [127, 287] on input "text" at bounding box center [224, 296] width 400 height 27
type input "******"
click at [634, 287] on button "Filtrar" at bounding box center [655, 298] width 43 height 23
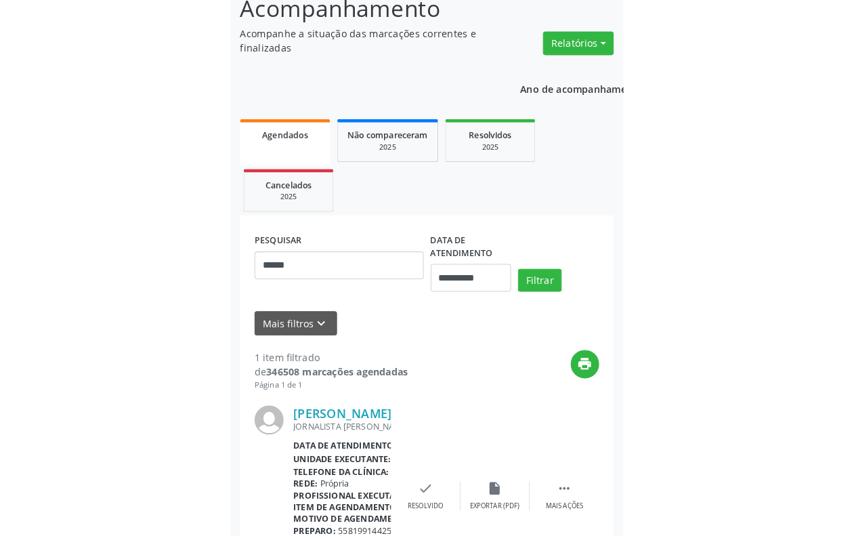
scroll to position [100, 0]
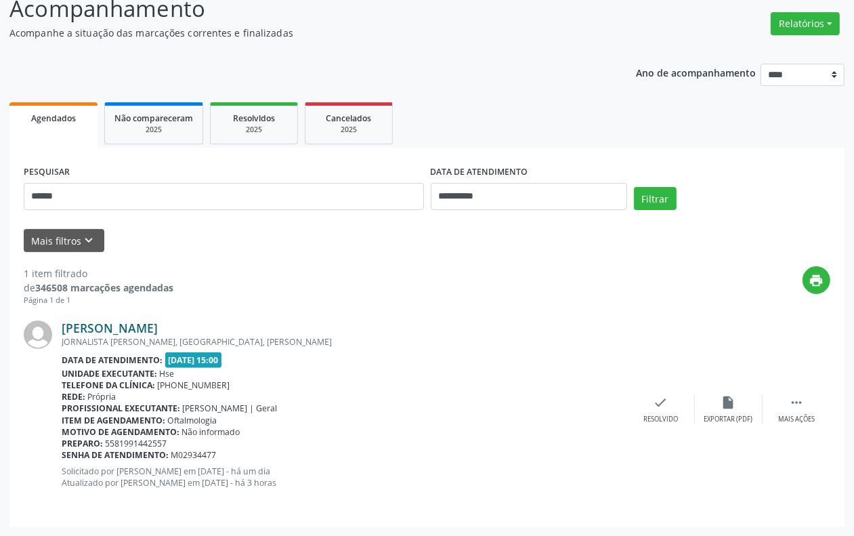
click at [157, 327] on link "Rochana Gallindo Gayo Aires Mendes" at bounding box center [110, 327] width 96 height 15
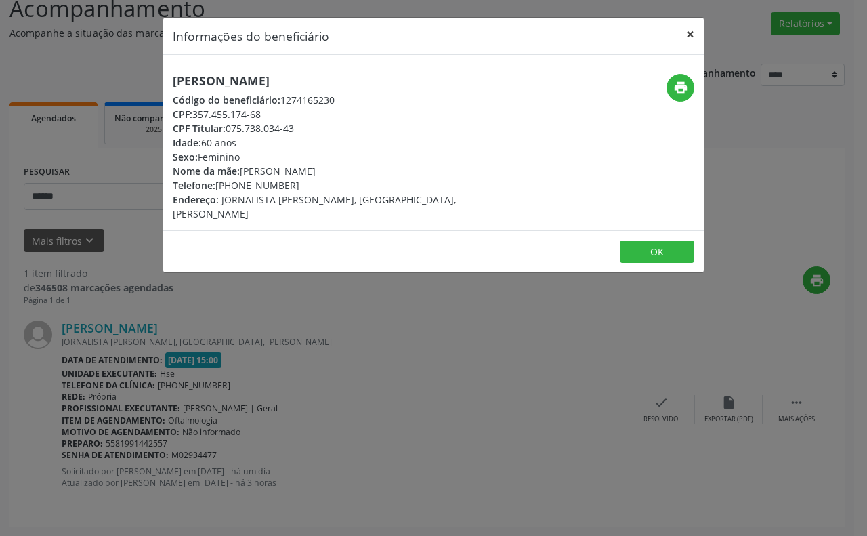
click at [684, 28] on button "×" at bounding box center [690, 34] width 27 height 33
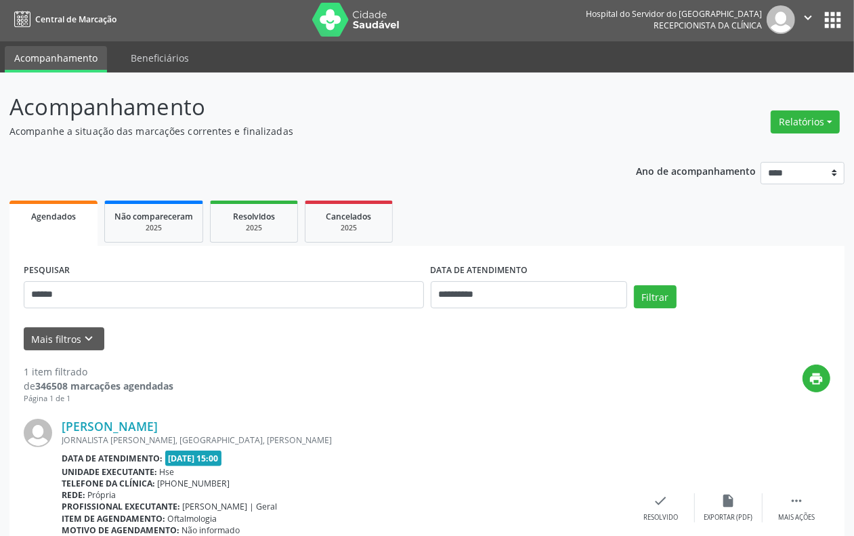
scroll to position [0, 0]
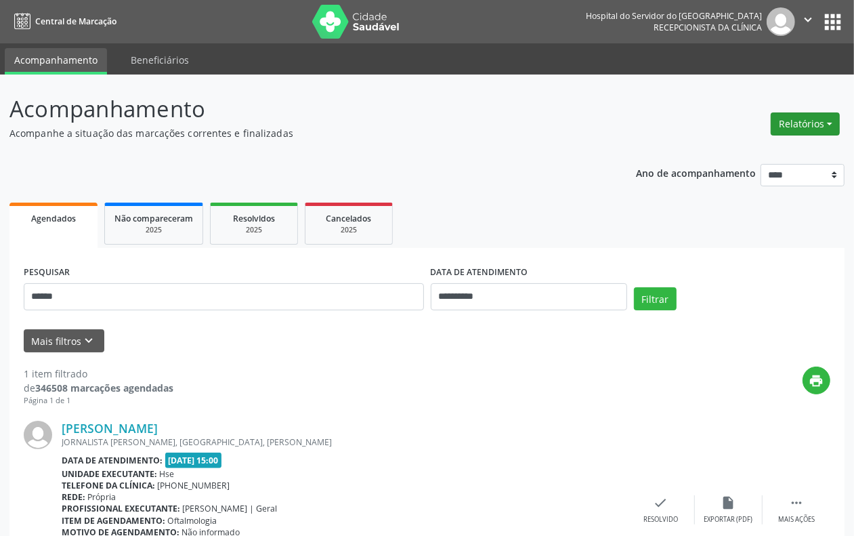
click at [817, 130] on button "Relatórios" at bounding box center [805, 123] width 69 height 23
click at [748, 158] on link "Agendamentos" at bounding box center [769, 152] width 146 height 19
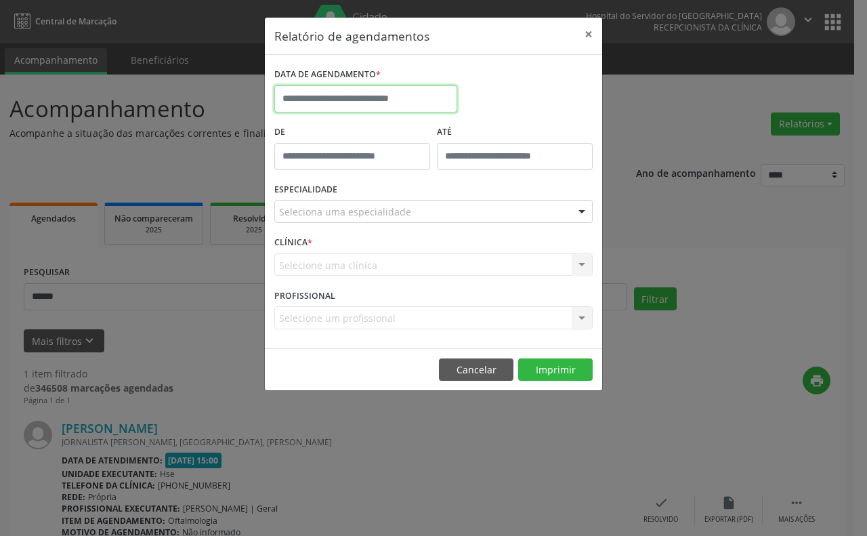
click at [410, 100] on input "text" at bounding box center [365, 98] width 183 height 27
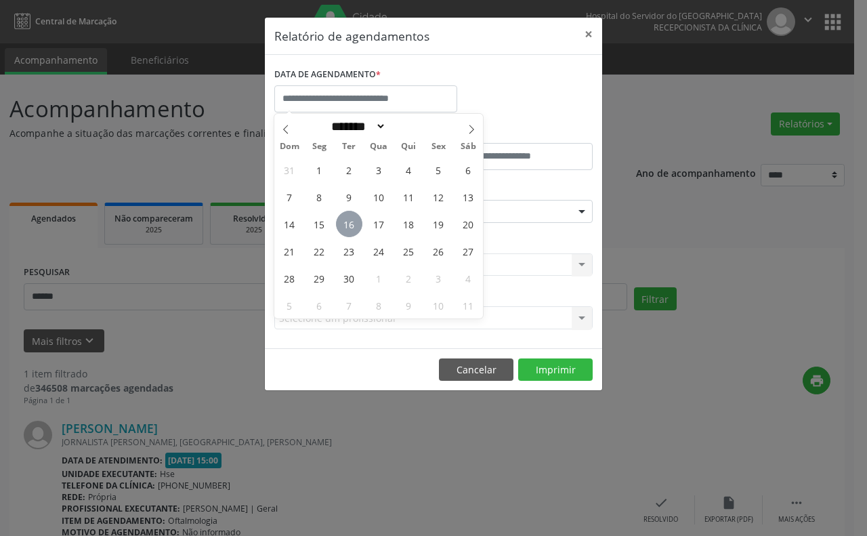
click at [346, 221] on span "16" at bounding box center [349, 224] width 26 height 26
type input "**********"
click at [346, 221] on span "16" at bounding box center [349, 224] width 26 height 26
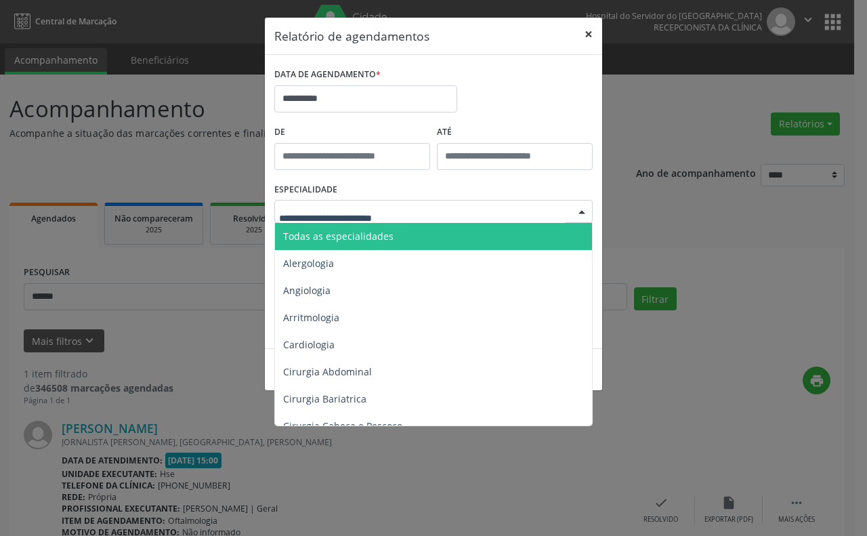
click at [590, 42] on button "×" at bounding box center [588, 34] width 27 height 33
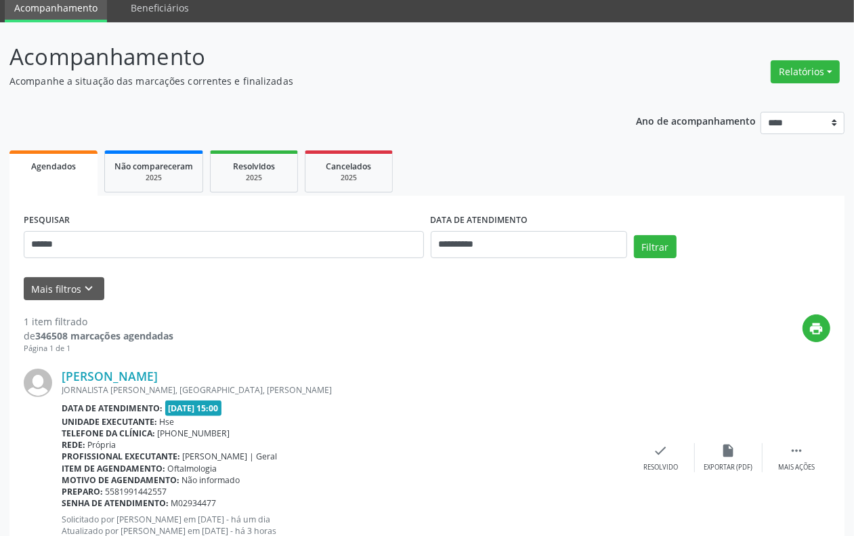
scroll to position [100, 0]
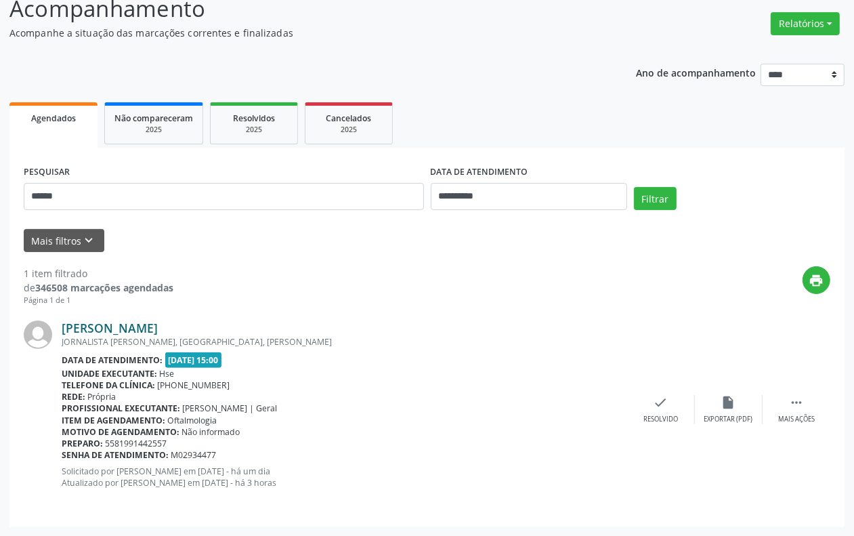
click at [158, 326] on link "Rochana Gallindo Gayo Aires Mendes" at bounding box center [110, 327] width 96 height 15
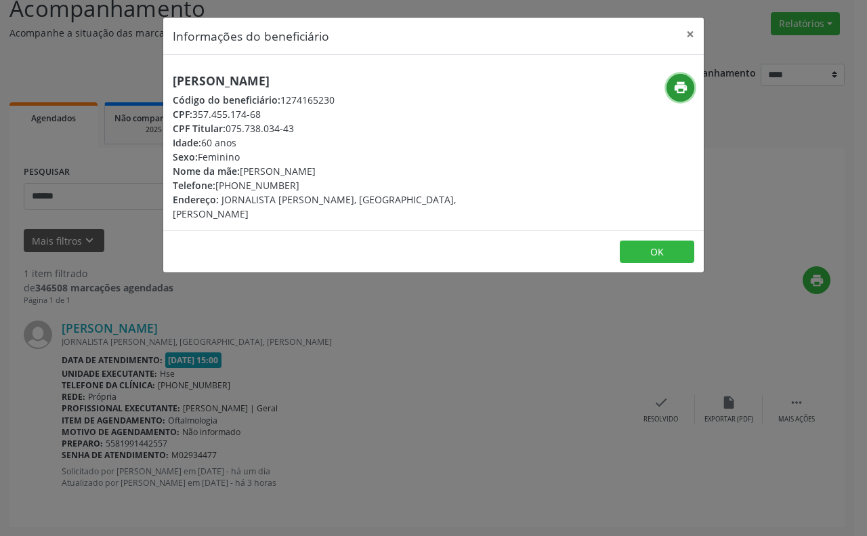
click at [688, 86] on button "print" at bounding box center [681, 88] width 28 height 28
click at [685, 27] on button "×" at bounding box center [690, 34] width 27 height 33
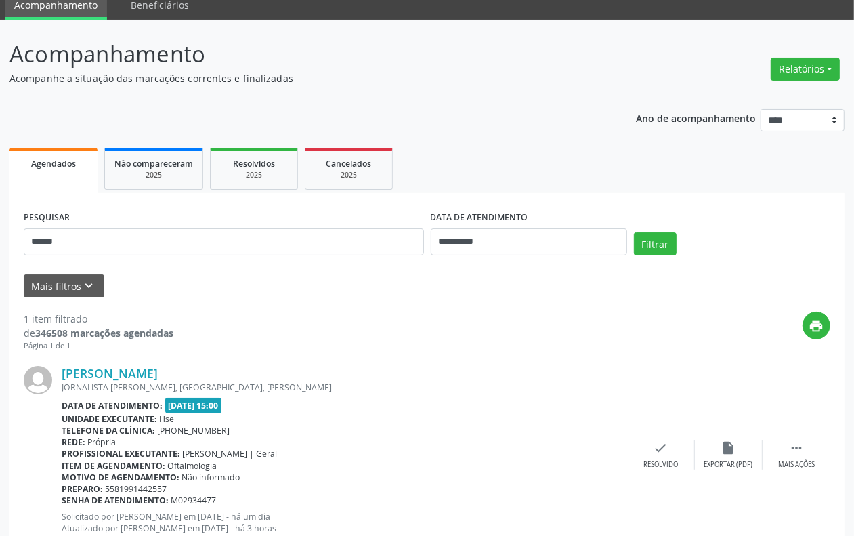
scroll to position [16, 0]
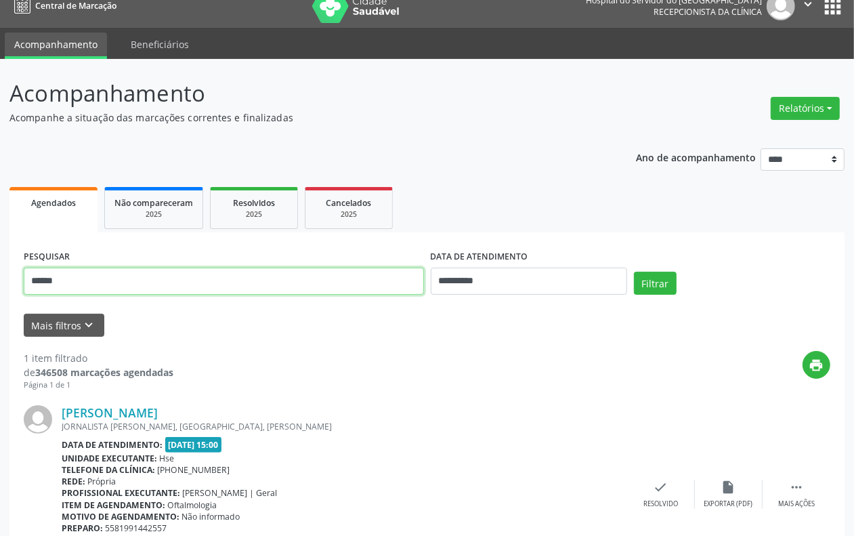
click at [174, 283] on input "******" at bounding box center [224, 281] width 400 height 27
type input "*"
type input "***"
click at [634, 272] on button "Filtrar" at bounding box center [655, 283] width 43 height 23
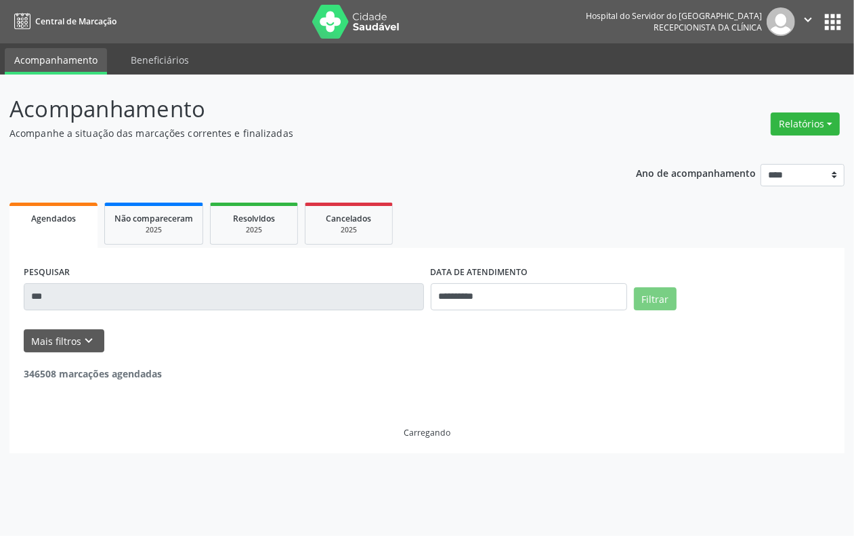
scroll to position [0, 0]
